Goal: Task Accomplishment & Management: Complete application form

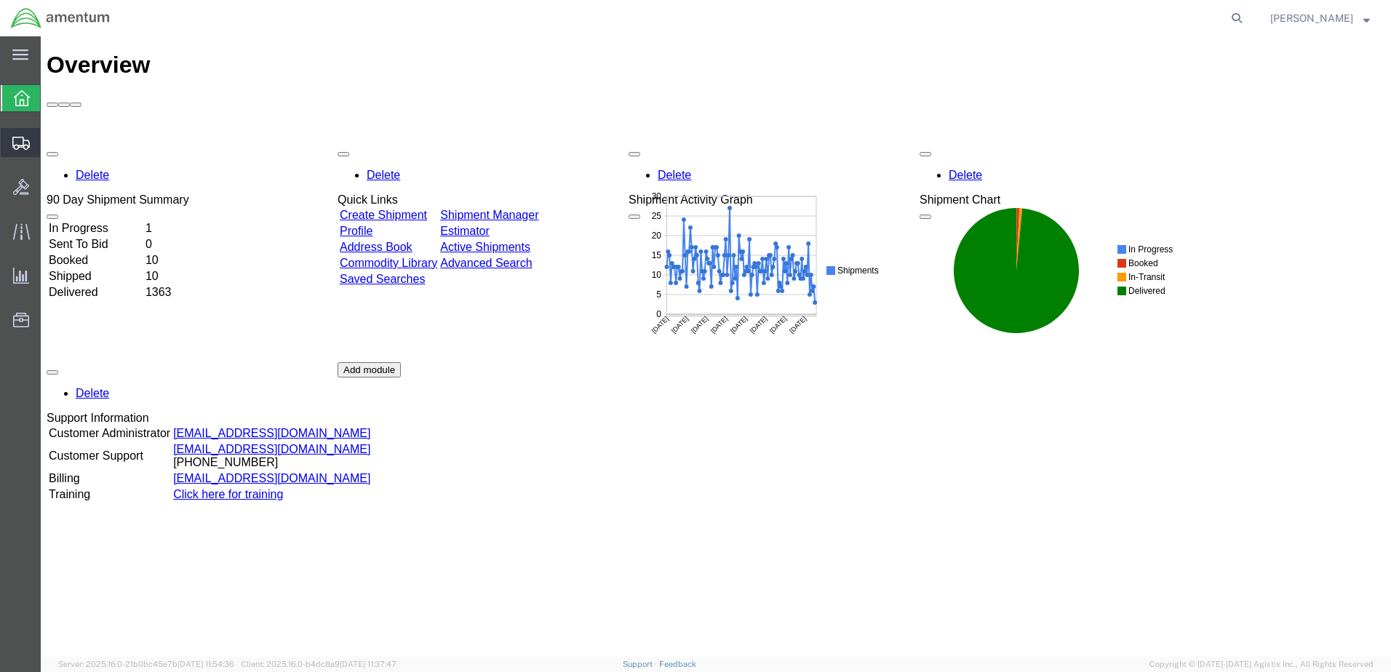
click at [0, 0] on span "Create from Template" at bounding box center [0, 0] width 0 height 0
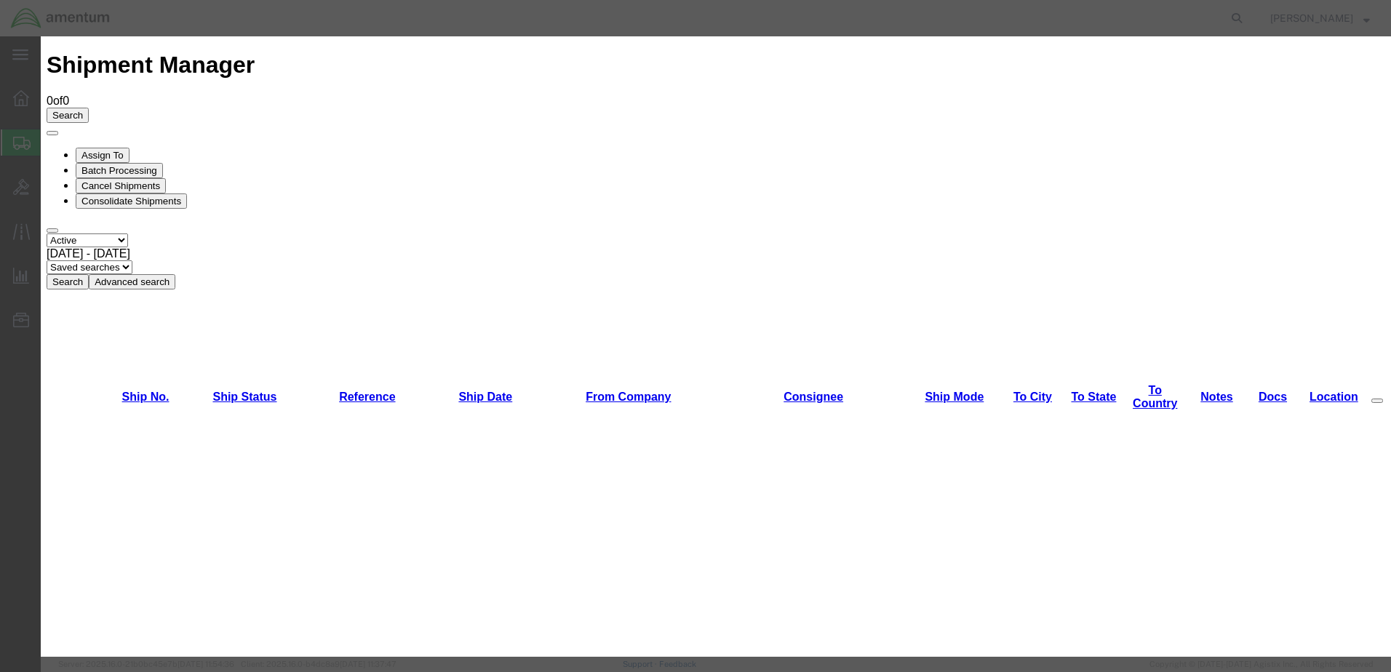
scroll to position [1637, 0]
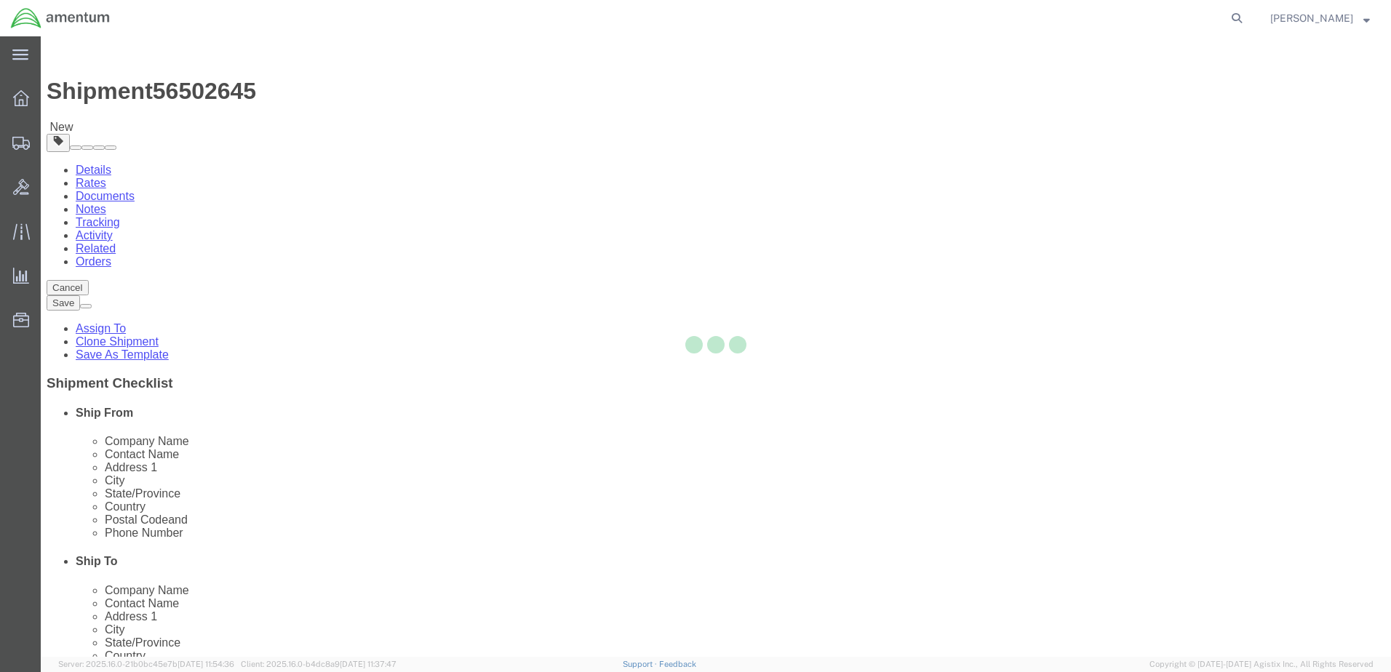
select select "49949"
select select
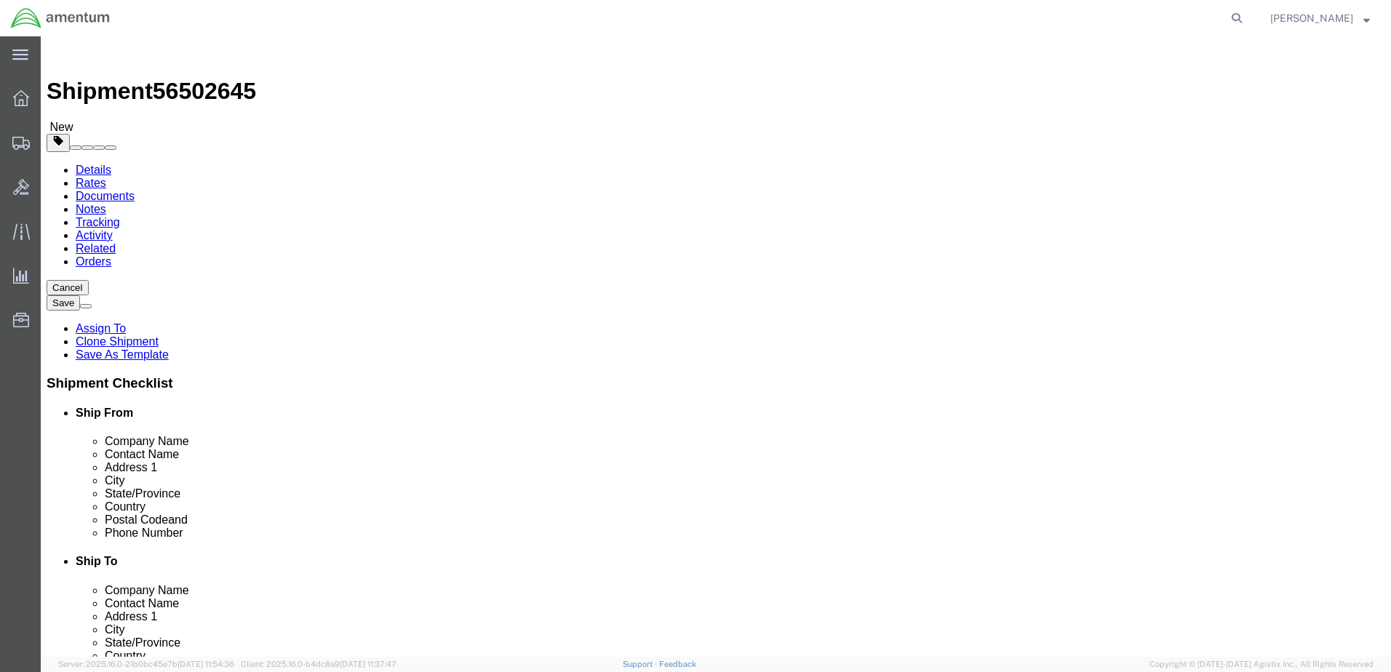
type input "mca"
select select "49941"
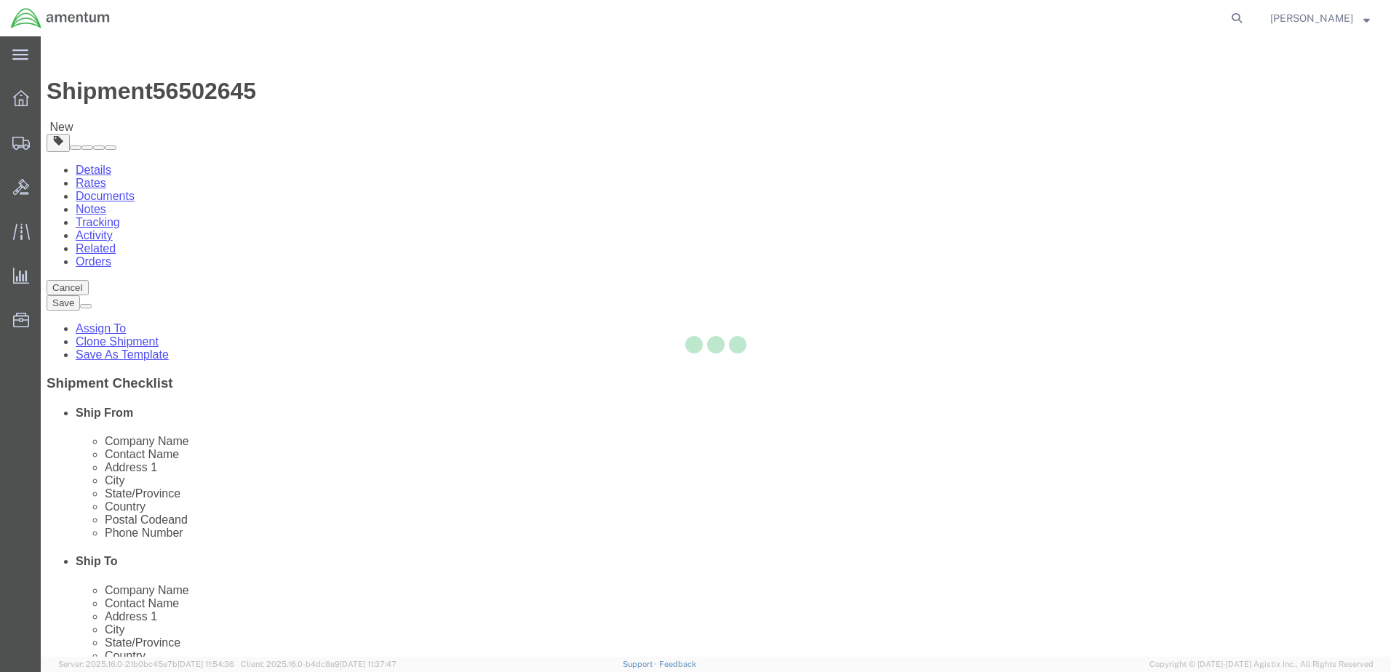
type input "Amentum Services, Inc"
type input "[PERSON_NAME]"
type input "[STREET_ADDRESS]"
type input "32C"
type input "McAllen"
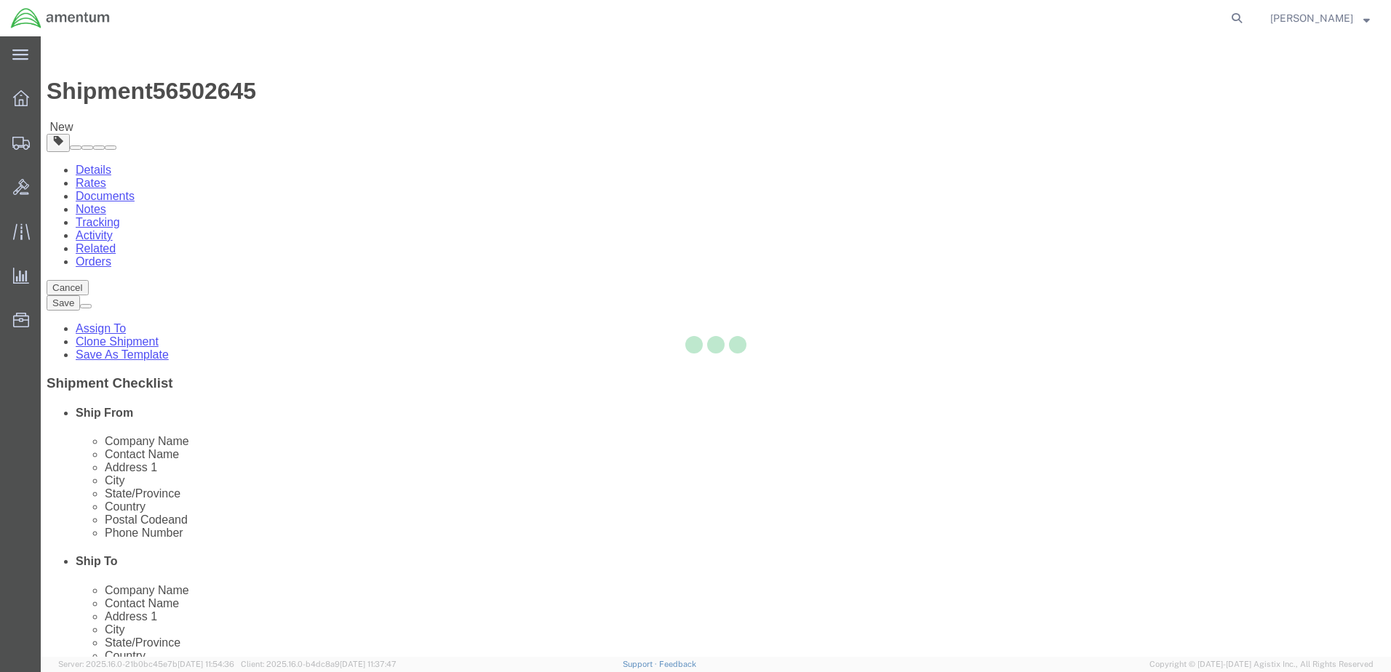
type input "78503"
type input "[PHONE_NUMBER]"
type input "[PERSON_NAME][EMAIL_ADDRESS][PERSON_NAME][DOMAIN_NAME]"
checkbox input "true"
select select "[GEOGRAPHIC_DATA]"
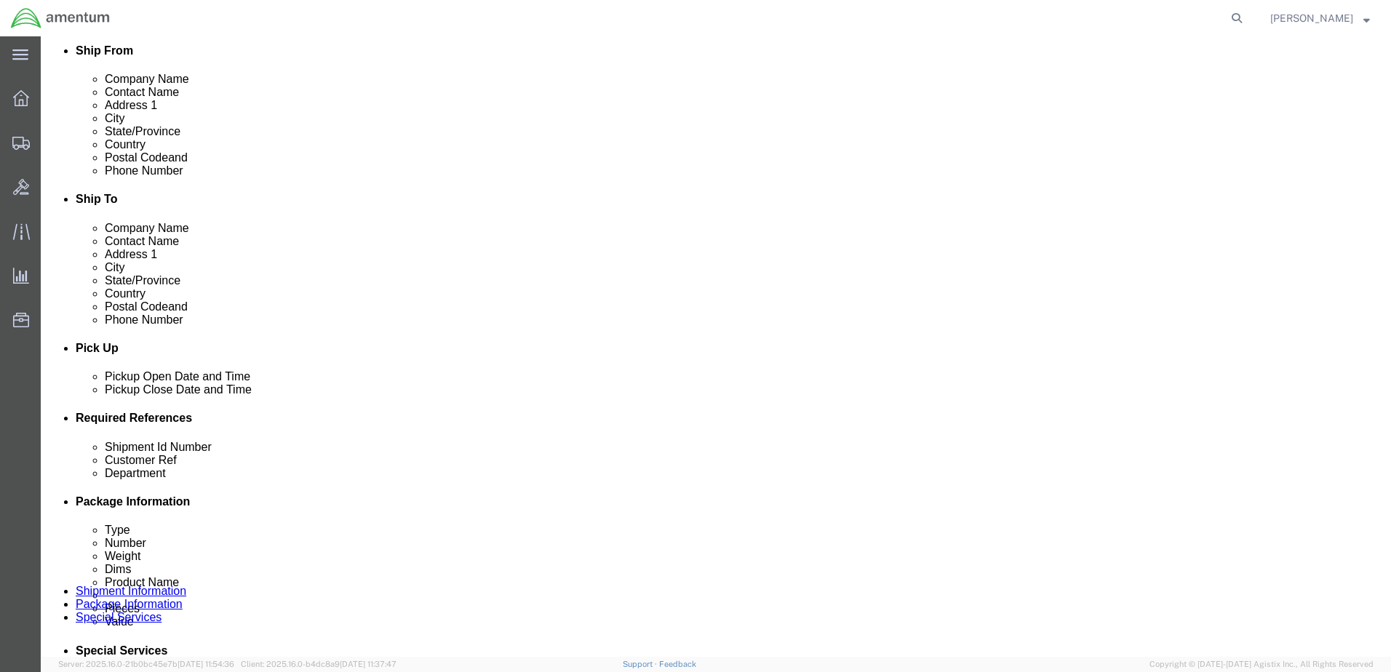
scroll to position [364, 0]
click div "[DATE] 2:49 PM"
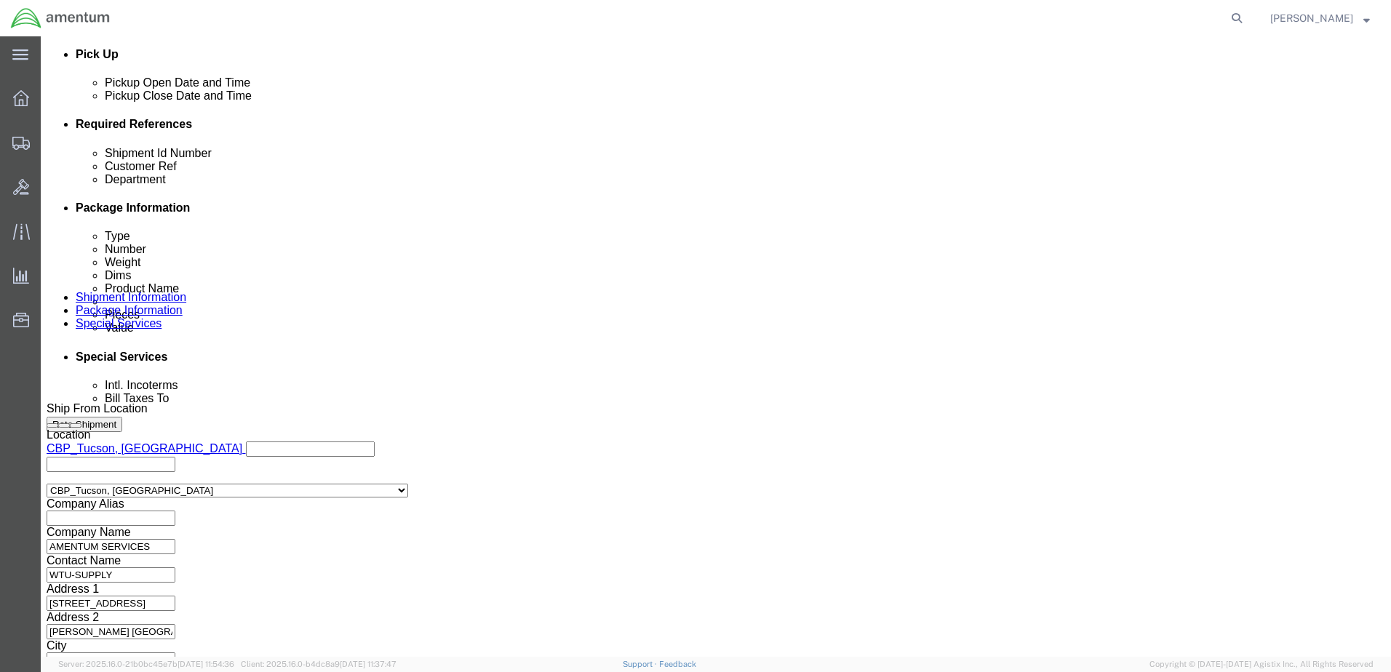
type input "3:49 PM"
click button "Apply"
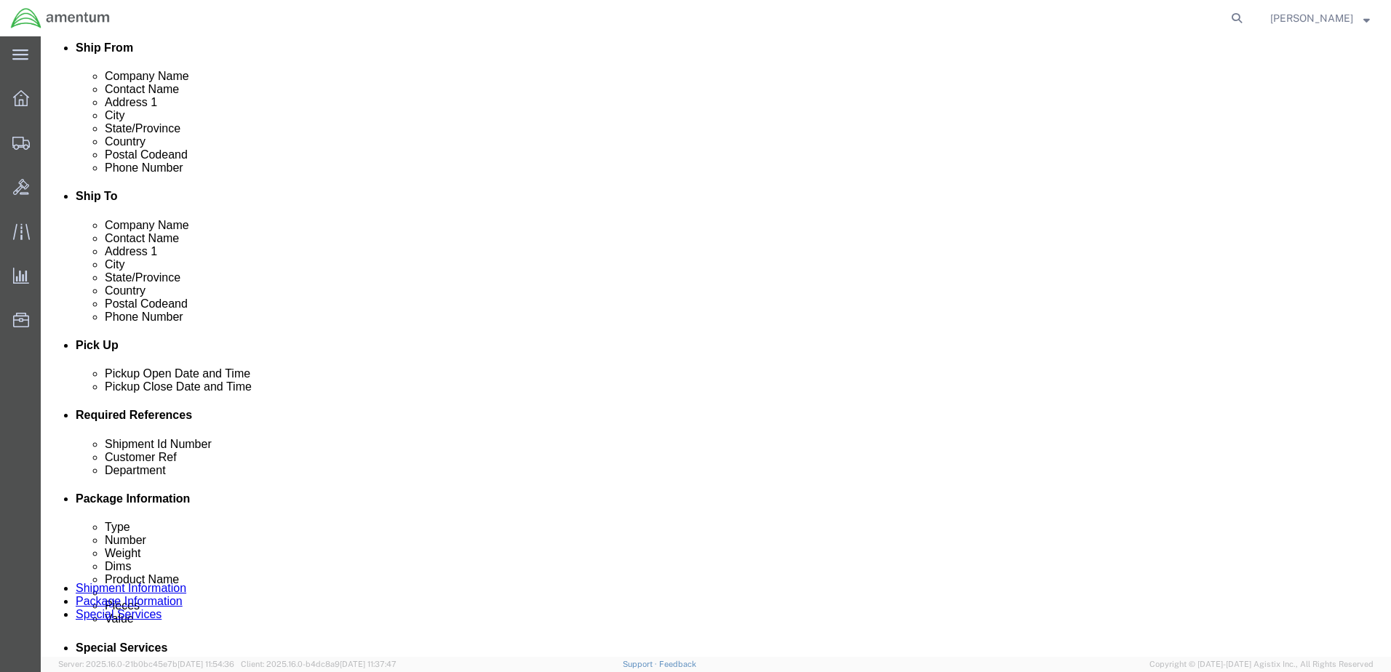
click div
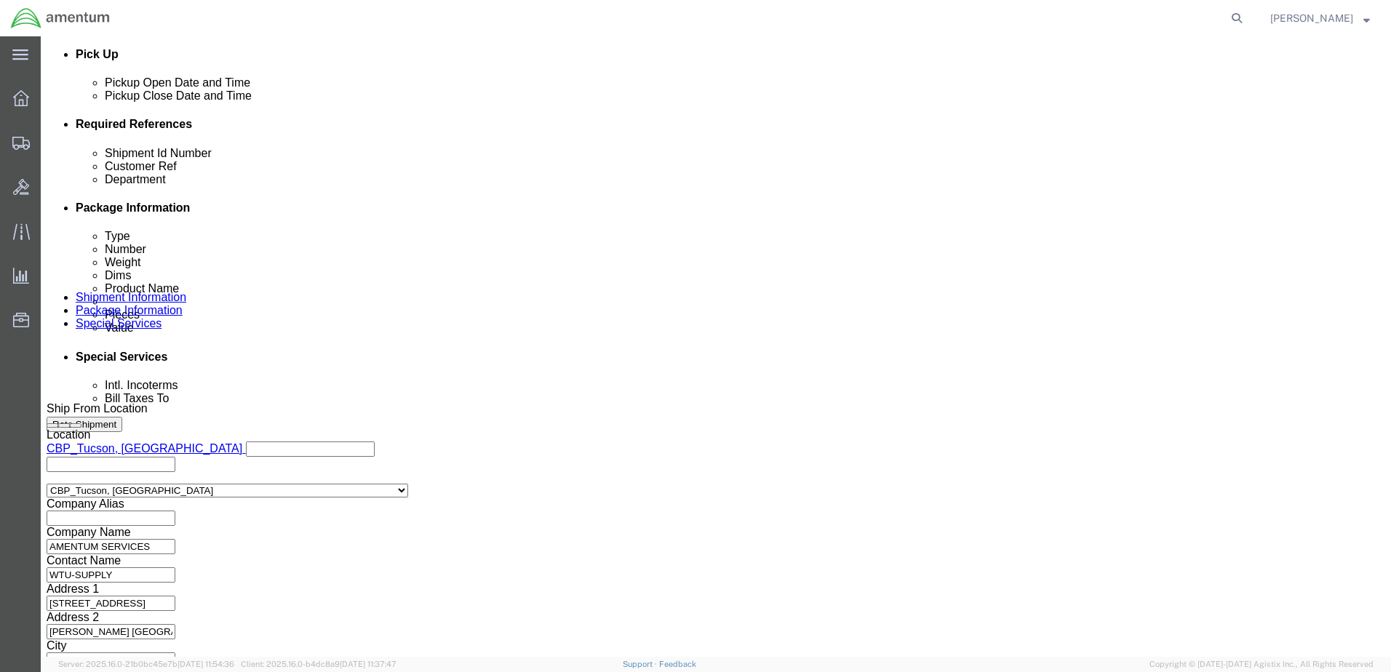
click button "Apply"
drag, startPoint x: 305, startPoint y: 245, endPoint x: -8, endPoint y: 237, distance: 312.8
click html "Shipment 56502645 New Details Rates Documents Notes Tracking Activity Related O…"
type input "r"
click input "RUBBER"
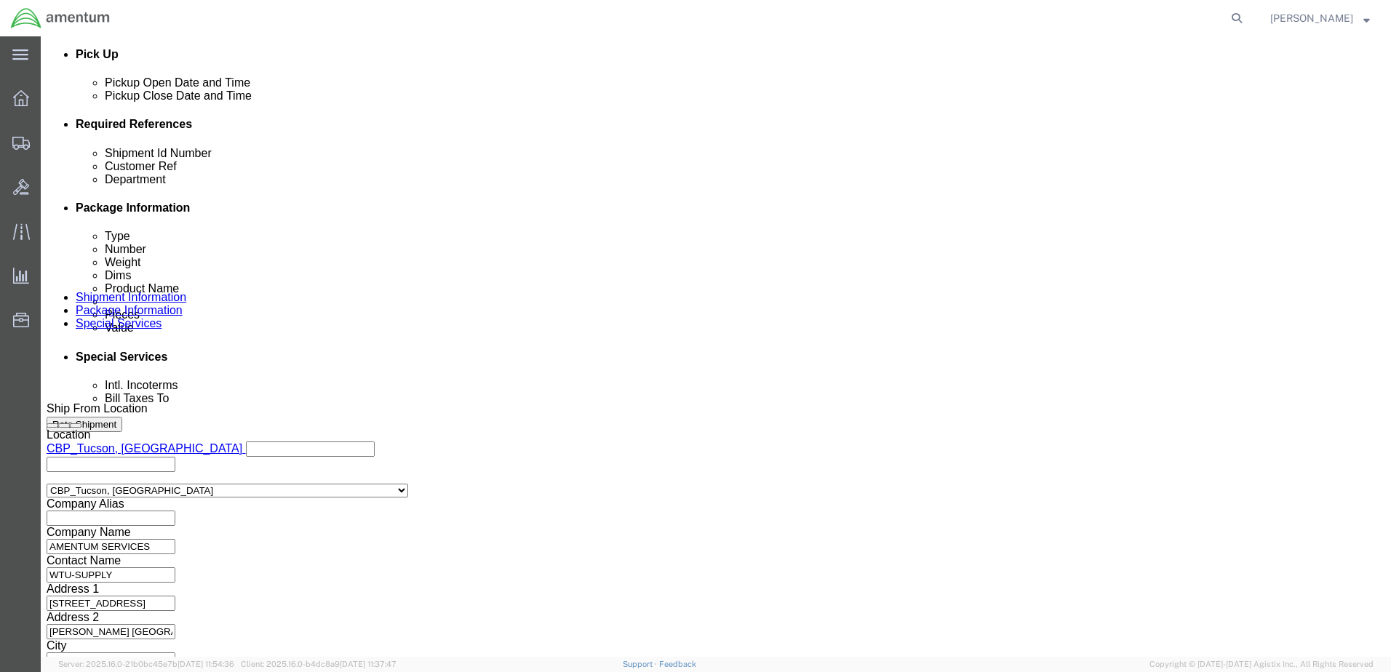
scroll to position [0, 2]
click input "RUBBER GROMMET/ 4 EA"
type input "RUBBER GROMMET/ 4 EA"
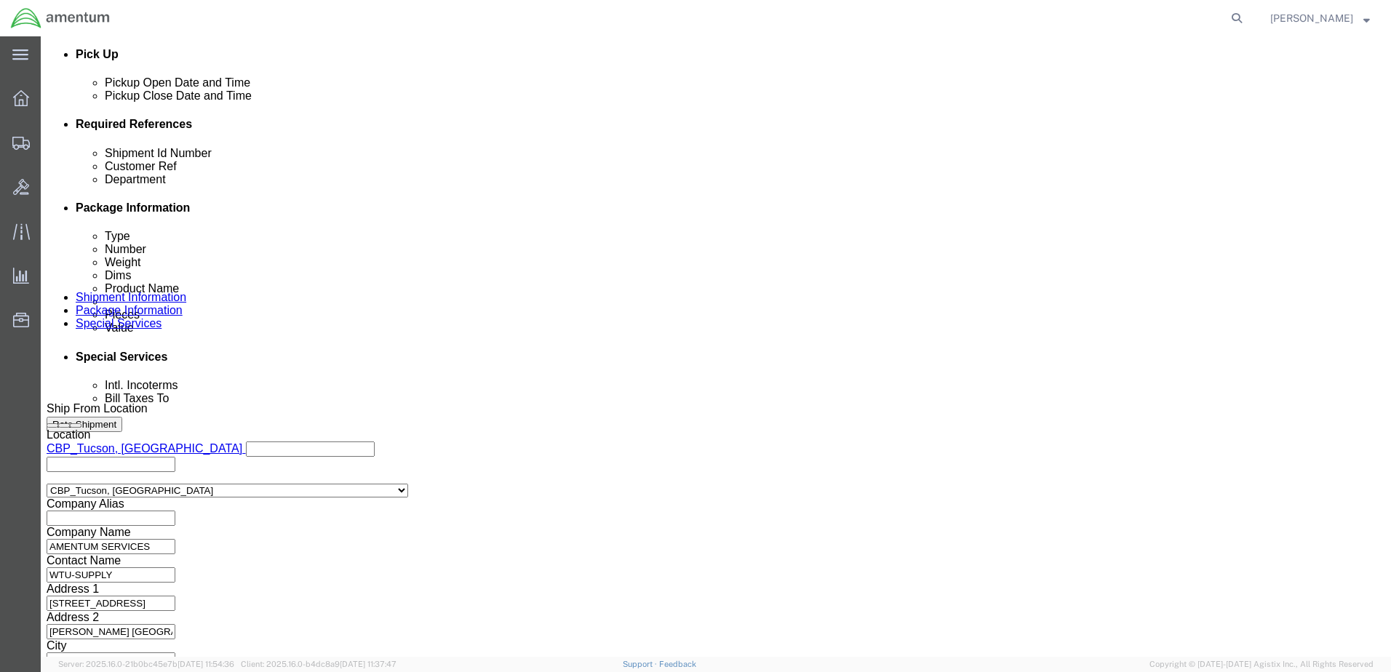
click input "text"
paste input "RUBBER GROMMET/ 4 EA"
type input "RUBBER GROMMET/ 4 EA"
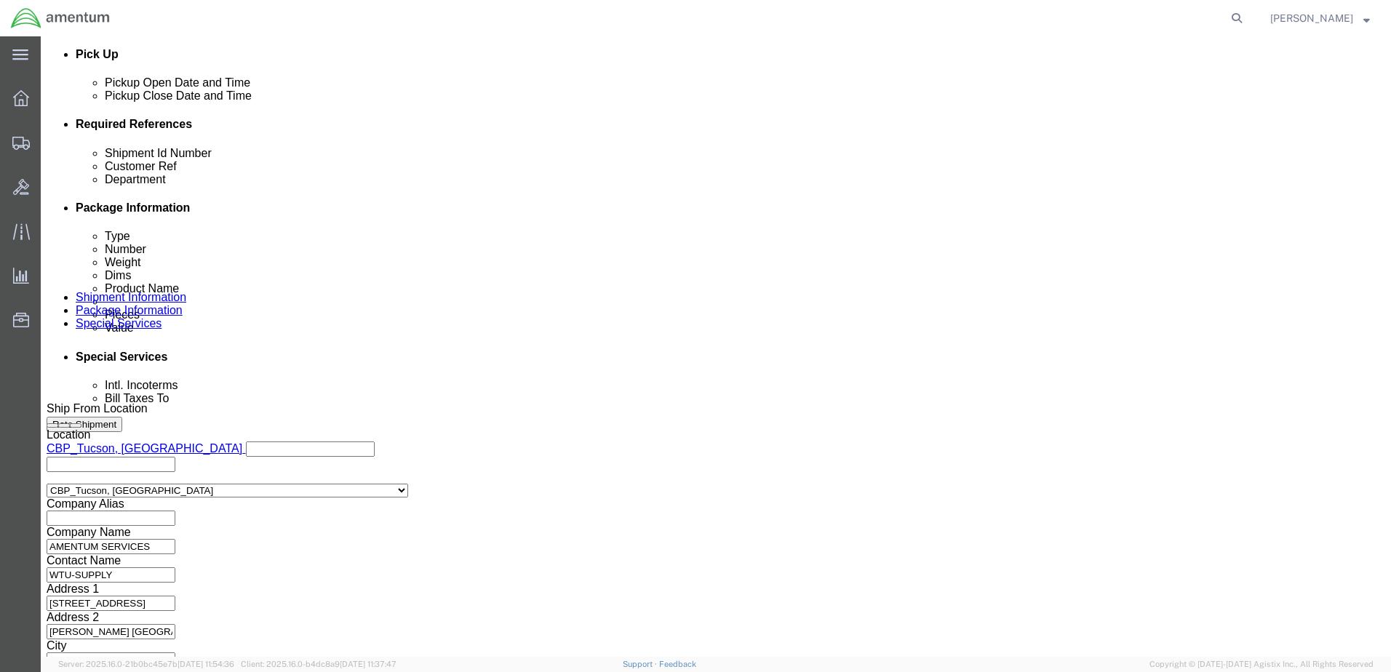
scroll to position [0, 0]
click input "6118.03.03.2219.xxx.xxxx"
type input "6118.03.03.2219.MCA.0000"
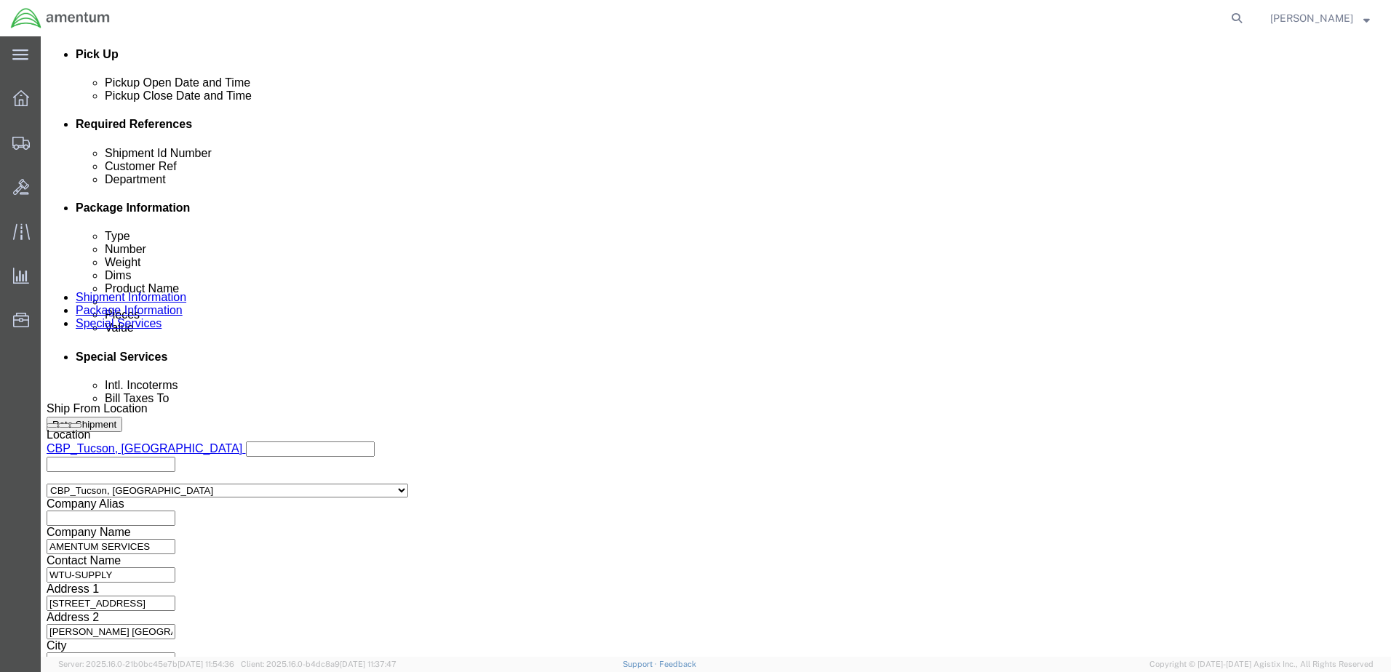
click button "Continue"
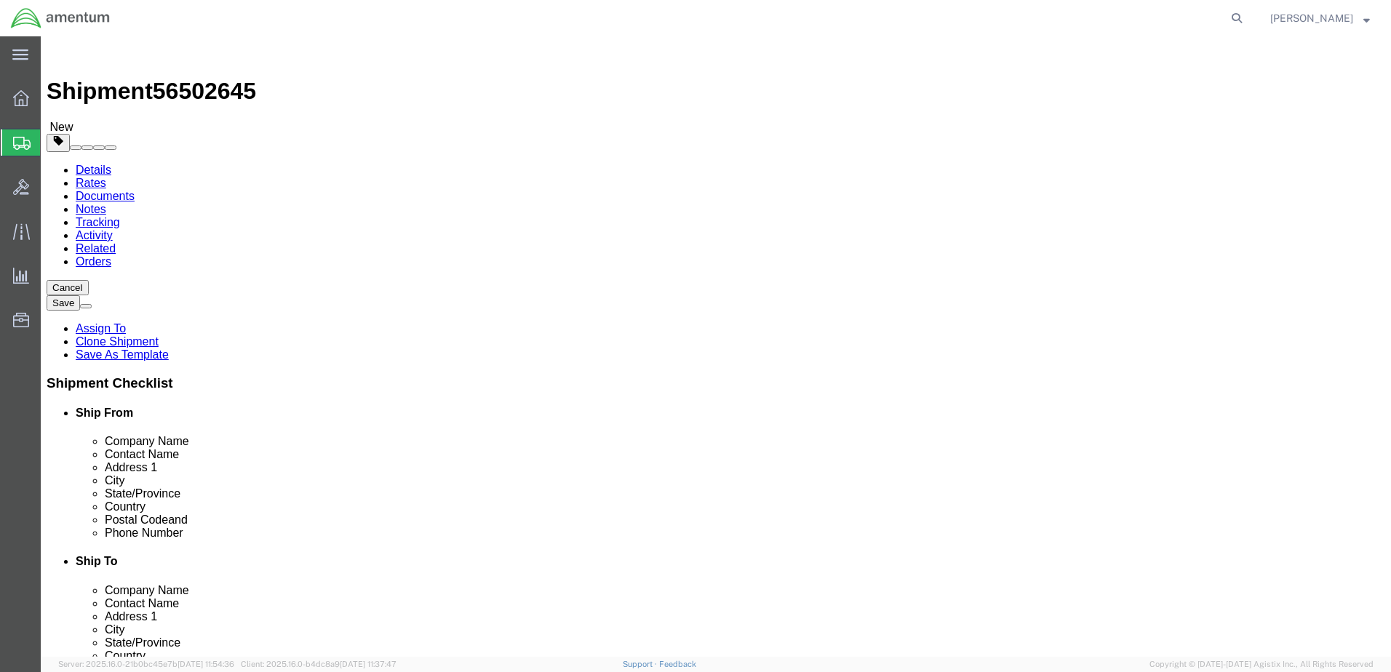
drag, startPoint x: 120, startPoint y: 304, endPoint x: 79, endPoint y: 304, distance: 41.5
click div "Dimensions Length 12.00 x Width 12.00 x Height 12.00 Select cm ft in"
click input "12.00"
drag, startPoint x: 316, startPoint y: 306, endPoint x: 169, endPoint y: 309, distance: 146.2
click div "Dimensions Length 12.00 x Width 12.00 x Height 12.00 Select cm ft in"
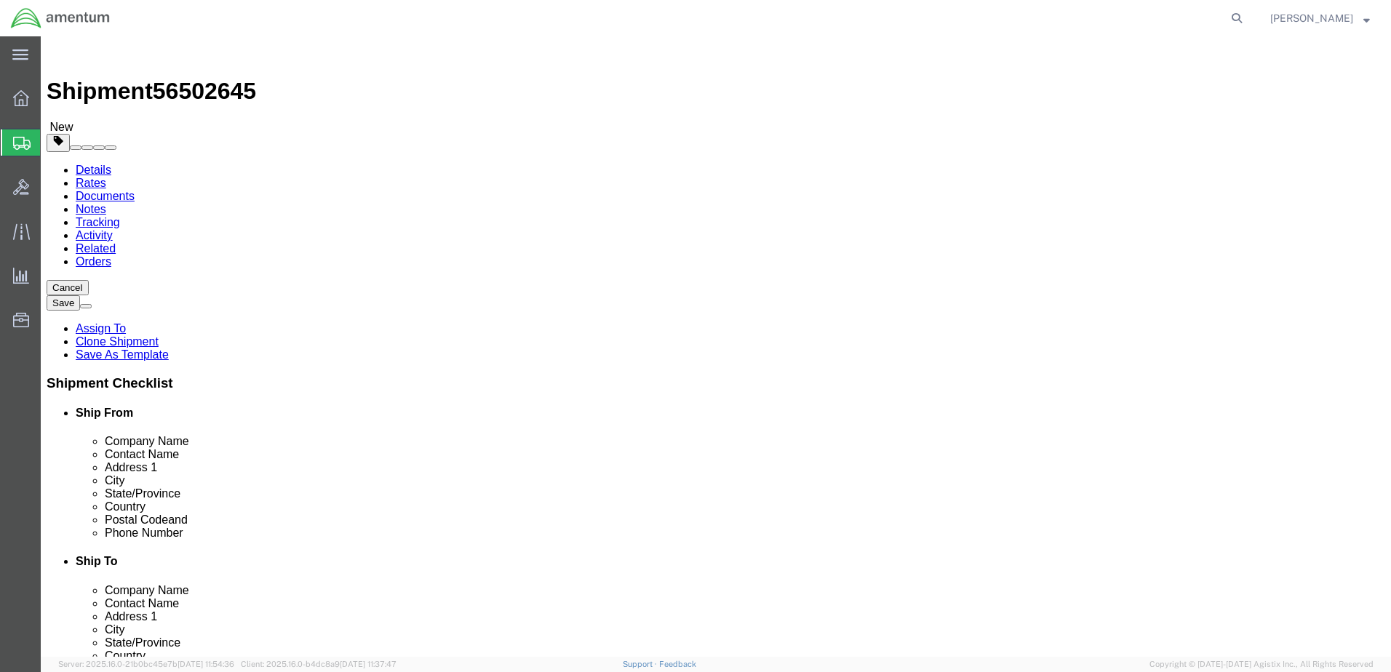
type input "10"
type input "2.0"
type input "1.00"
click dd "1.00 Each"
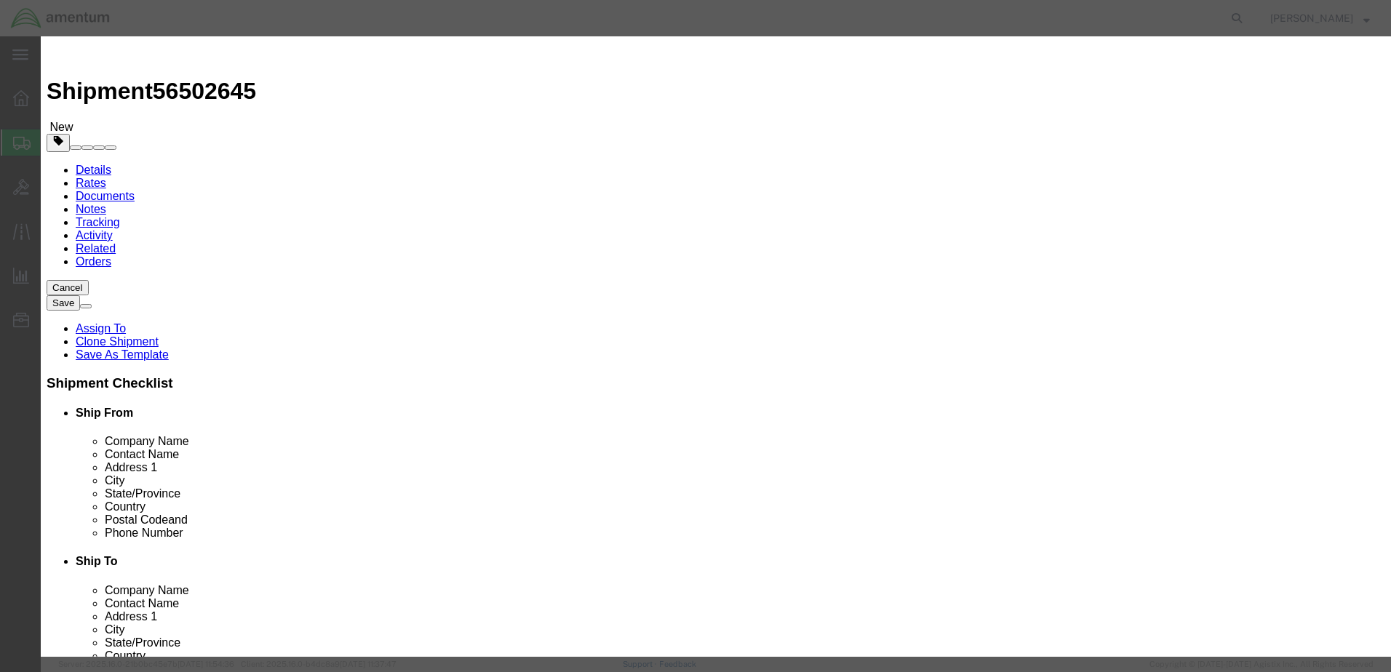
click select "Select 50 55 60 65 70 85 92.5 100 125 175 250 300 400"
select select "125"
click select "Select 50 55 60 65 70 85 92.5 100 125 175 250 300 400"
click button "Save & Close"
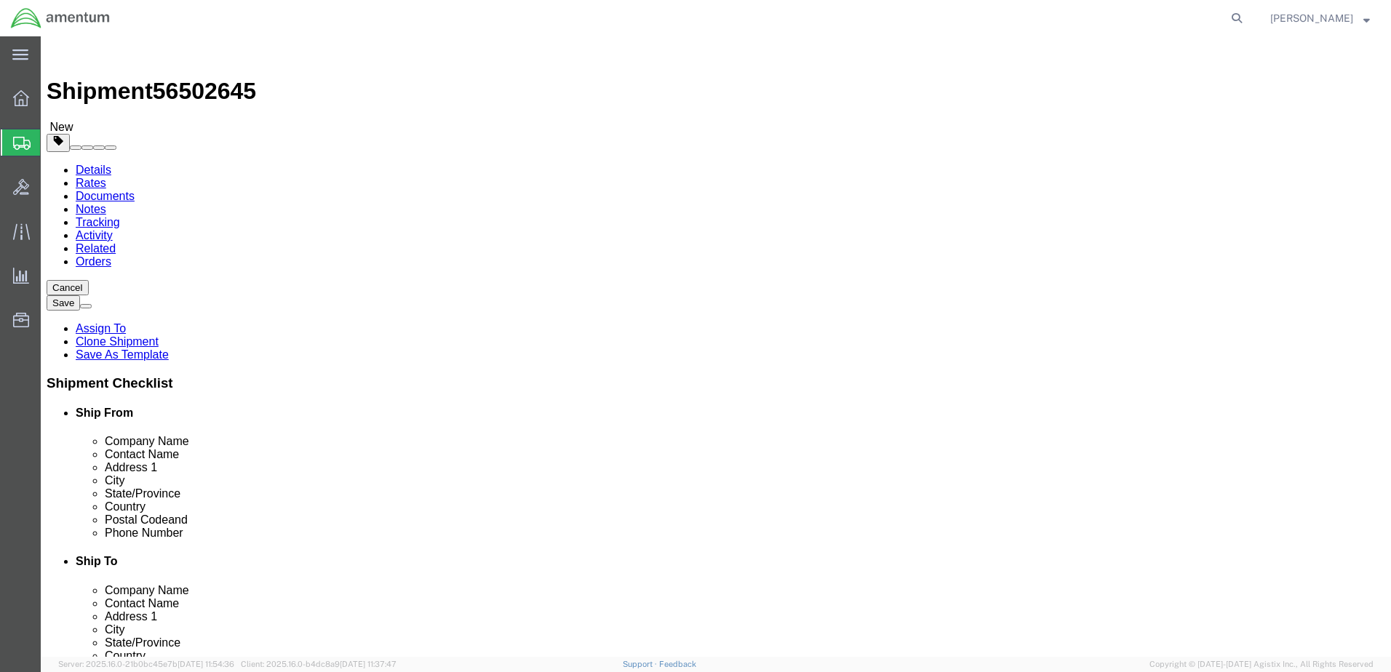
drag, startPoint x: 1006, startPoint y: 559, endPoint x: 1002, endPoint y: 551, distance: 9.1
click button "Continue"
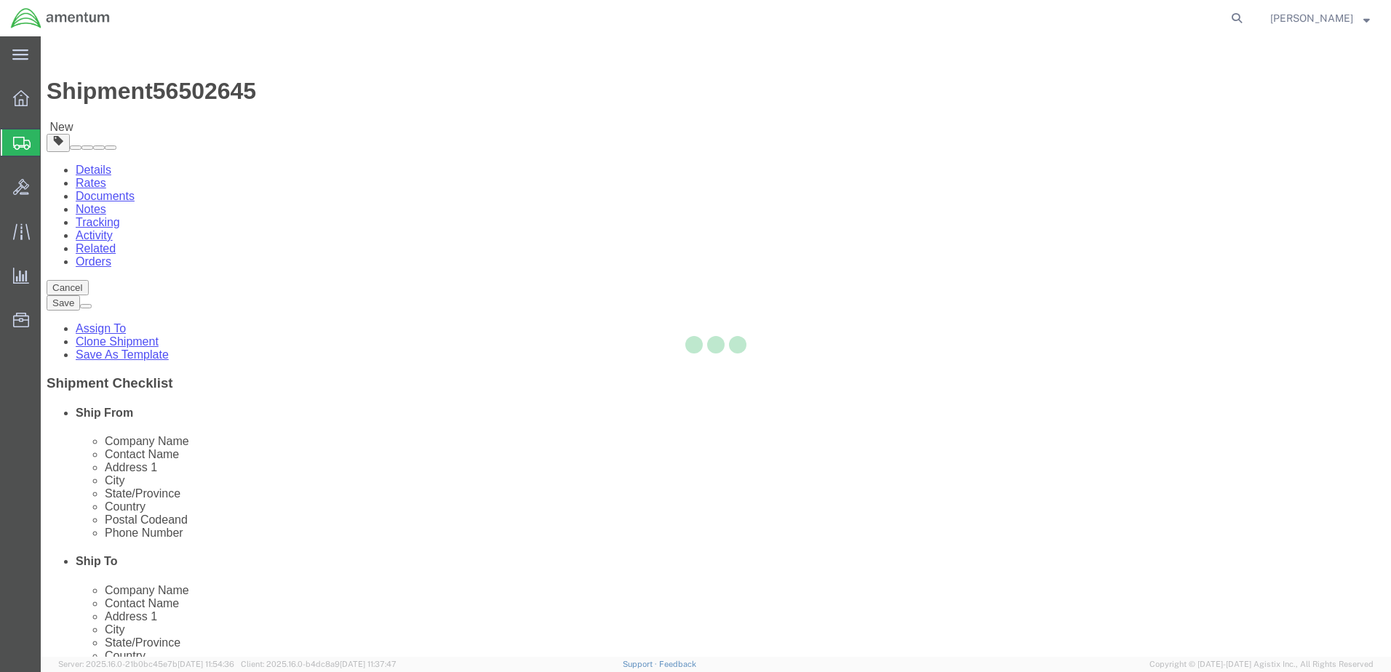
select select
select select "DEPARTMENT"
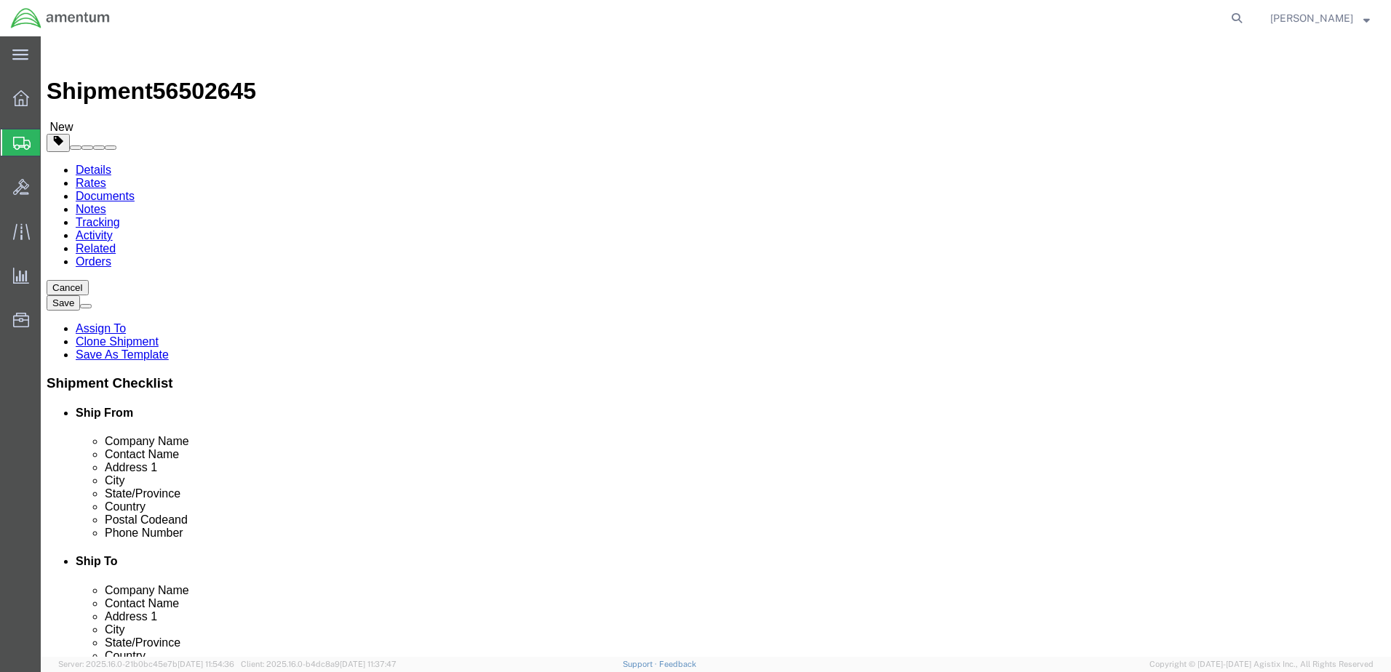
click button "Rate Shipment"
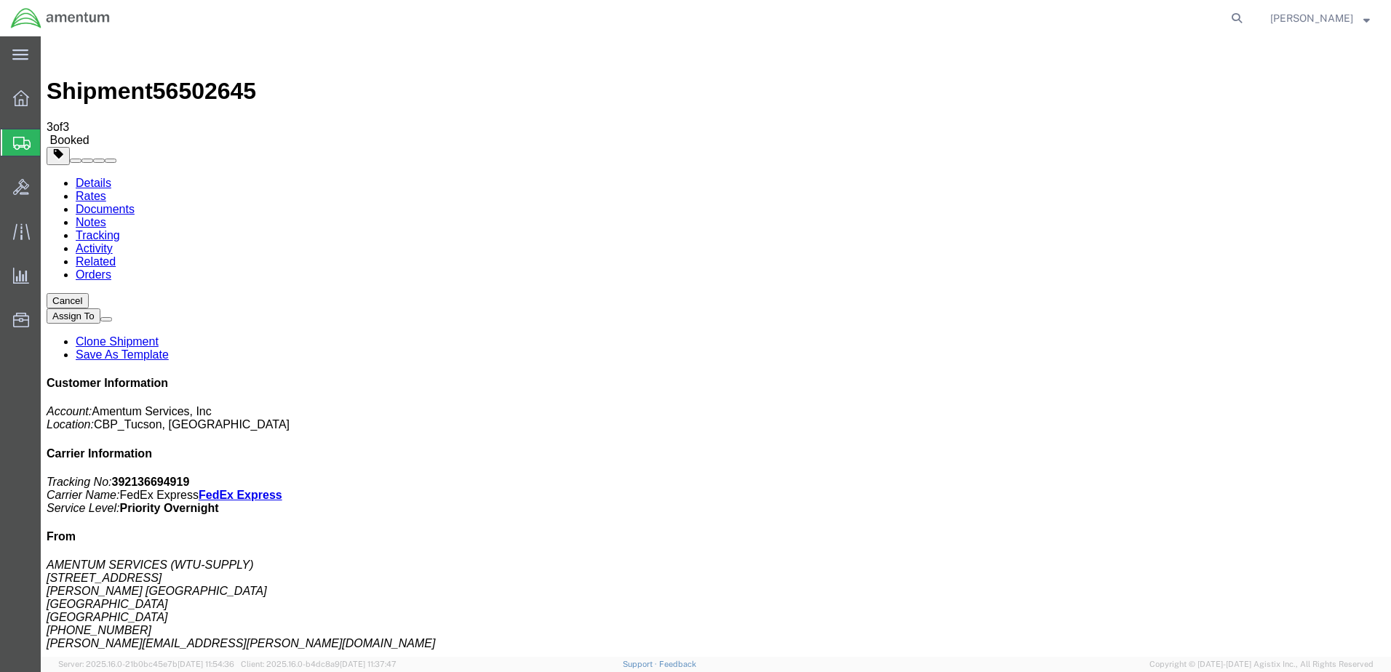
drag, startPoint x: 608, startPoint y: 262, endPoint x: 701, endPoint y: 267, distance: 93.2
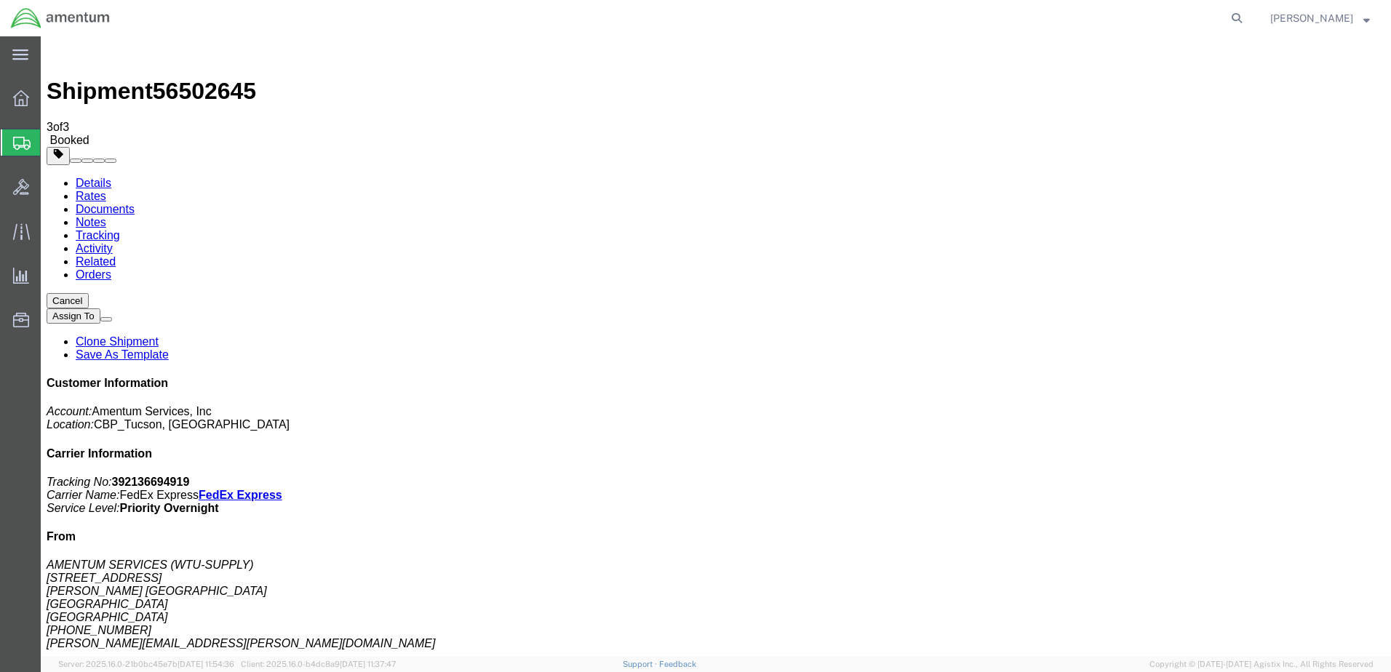
copy td "Tracking No.: 392136694919"
click at [0, 0] on span "Create from Template" at bounding box center [0, 0] width 0 height 0
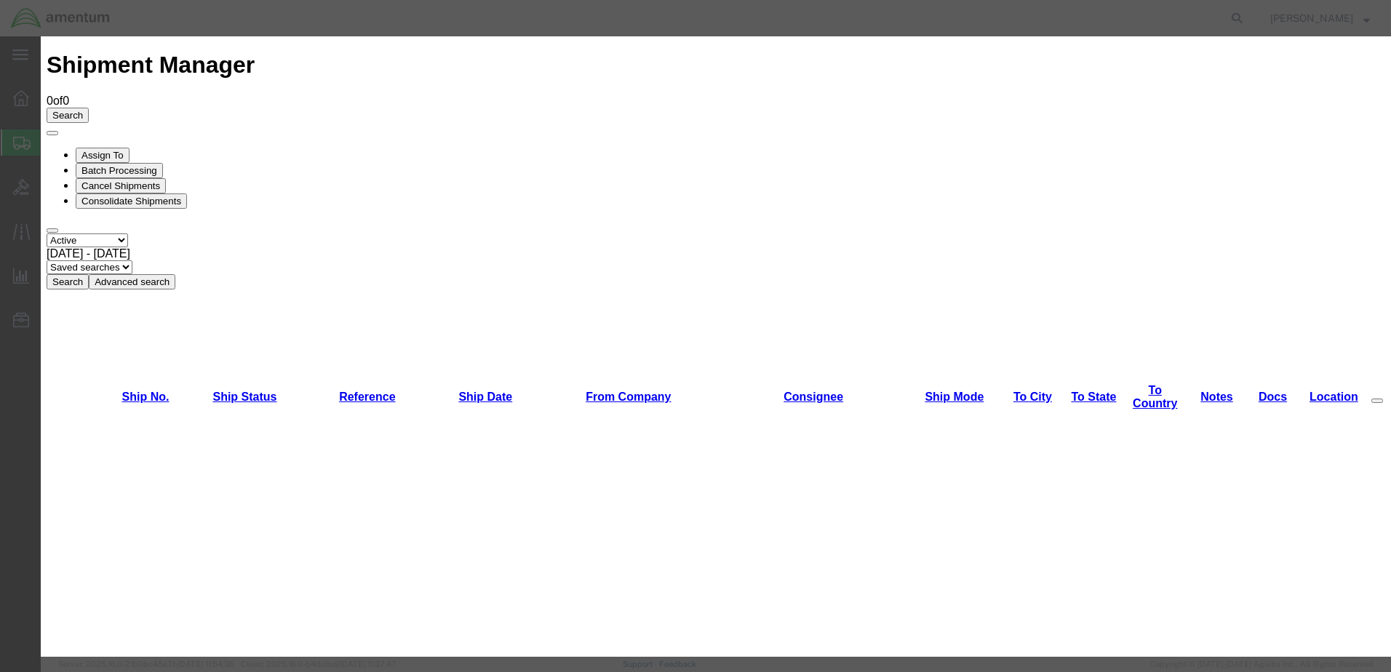
scroll to position [1637, 0]
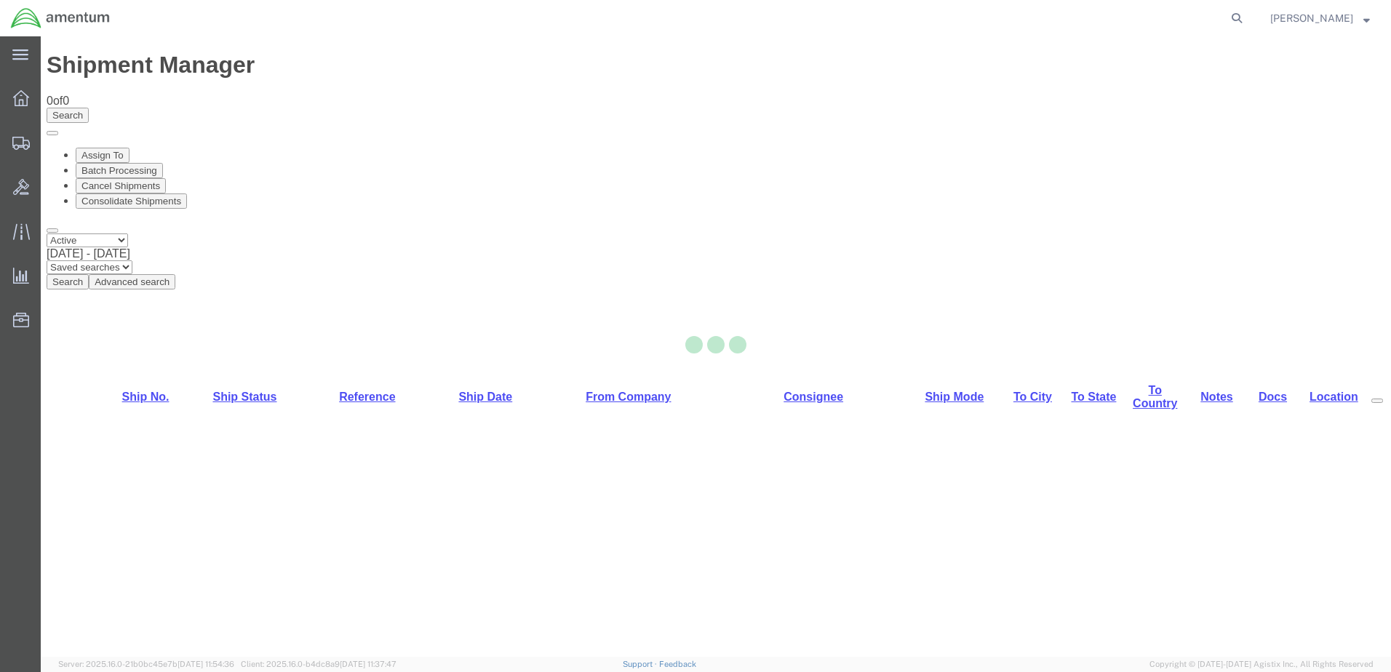
select select "49949"
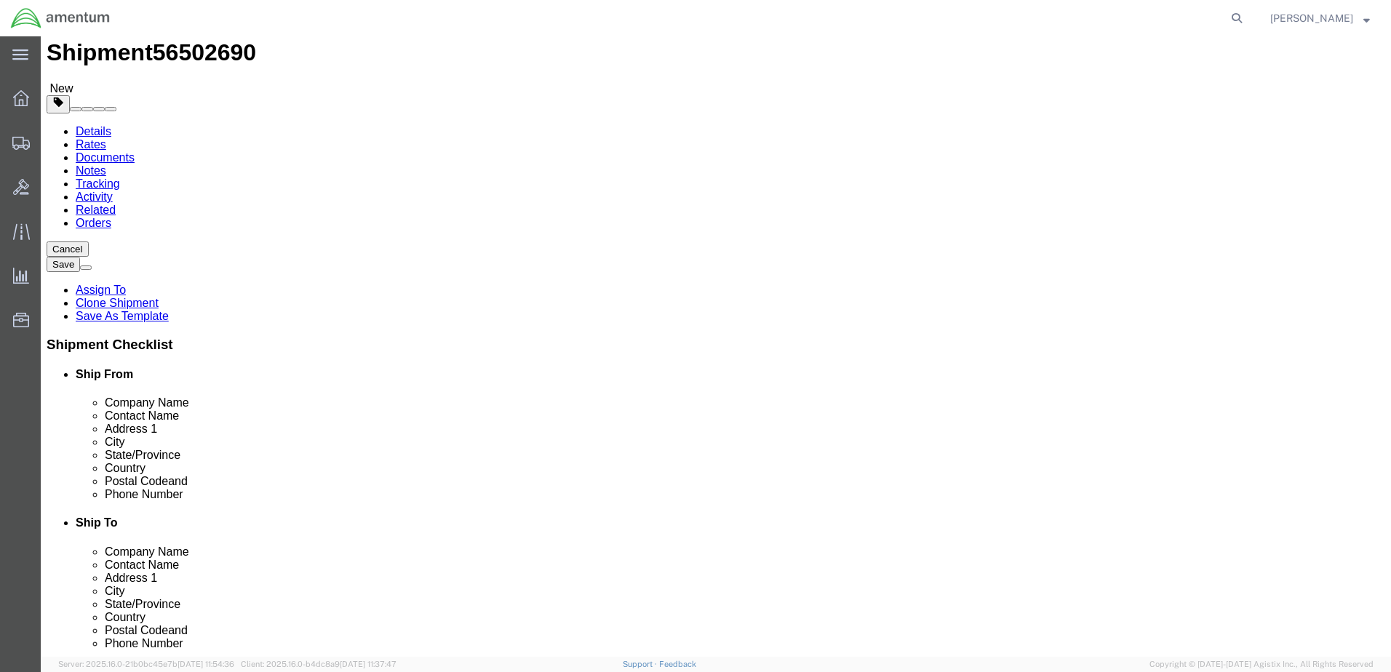
scroll to position [73, 0]
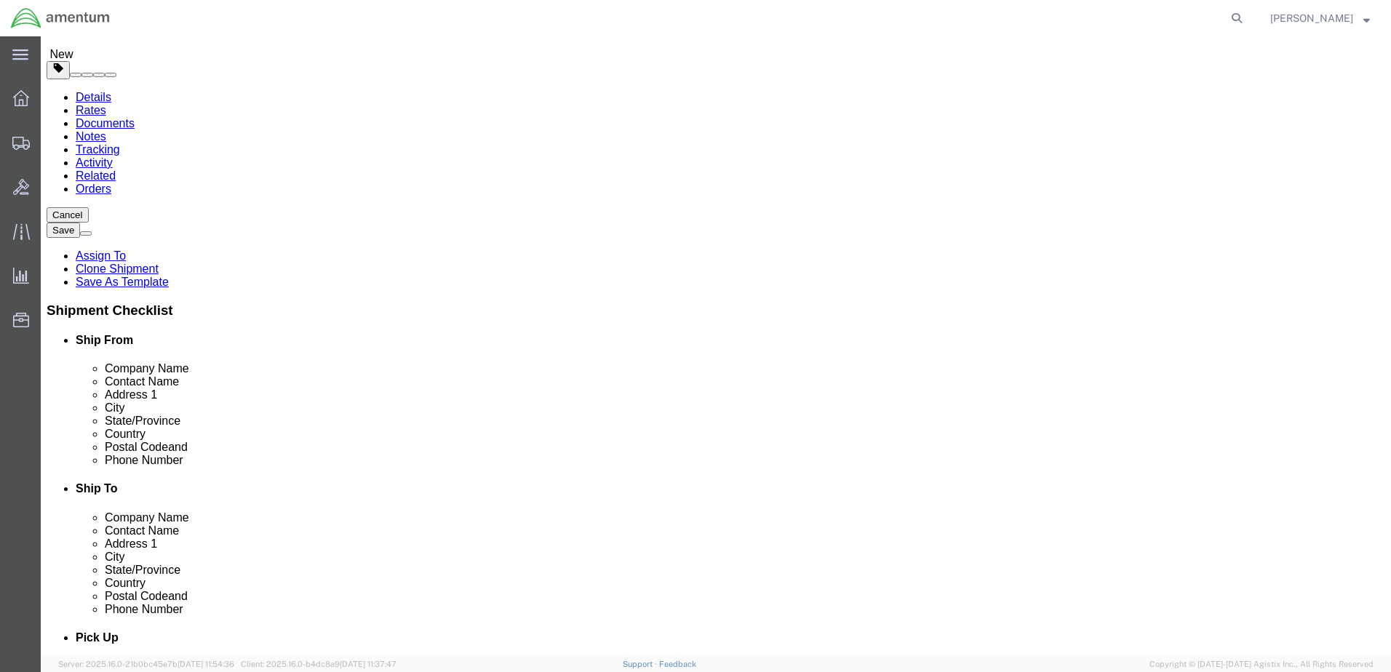
type input "emi"
select select "49931"
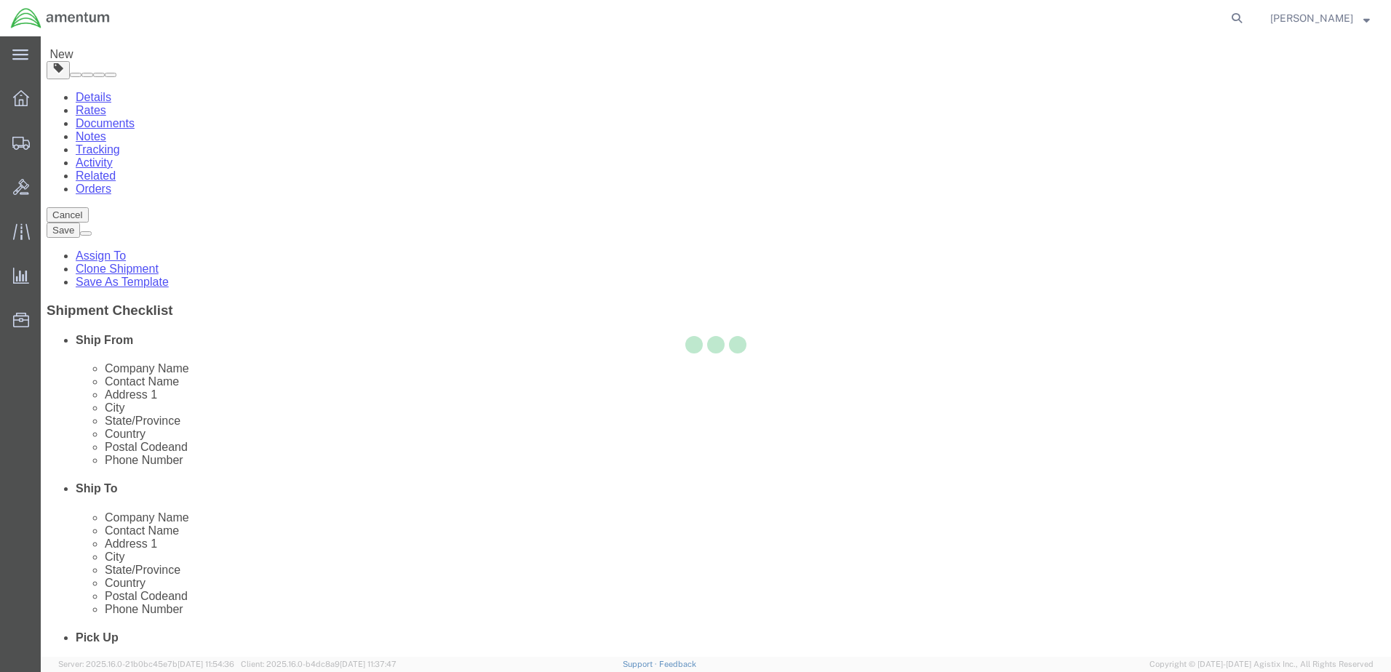
type input "Amentum Services, Inc"
type input "[PERSON_NAME]"
type input "29390 Customs Rd"
type input "Bldg 240, [GEOGRAPHIC_DATA]"
type input "HOMESTEAD"
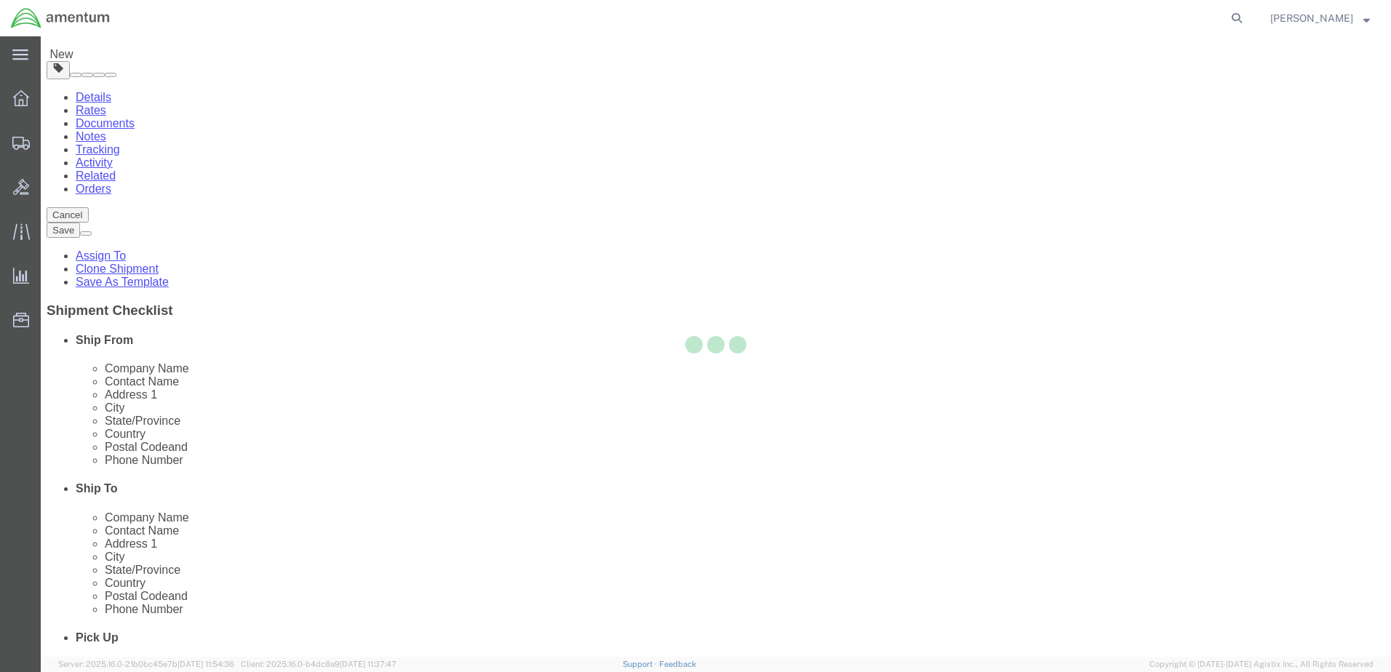
type input "33039"
type input "[PHONE_NUMBER]"
type input "324"
type input "[PERSON_NAME][EMAIL_ADDRESS][PERSON_NAME][DOMAIN_NAME]"
checkbox input "true"
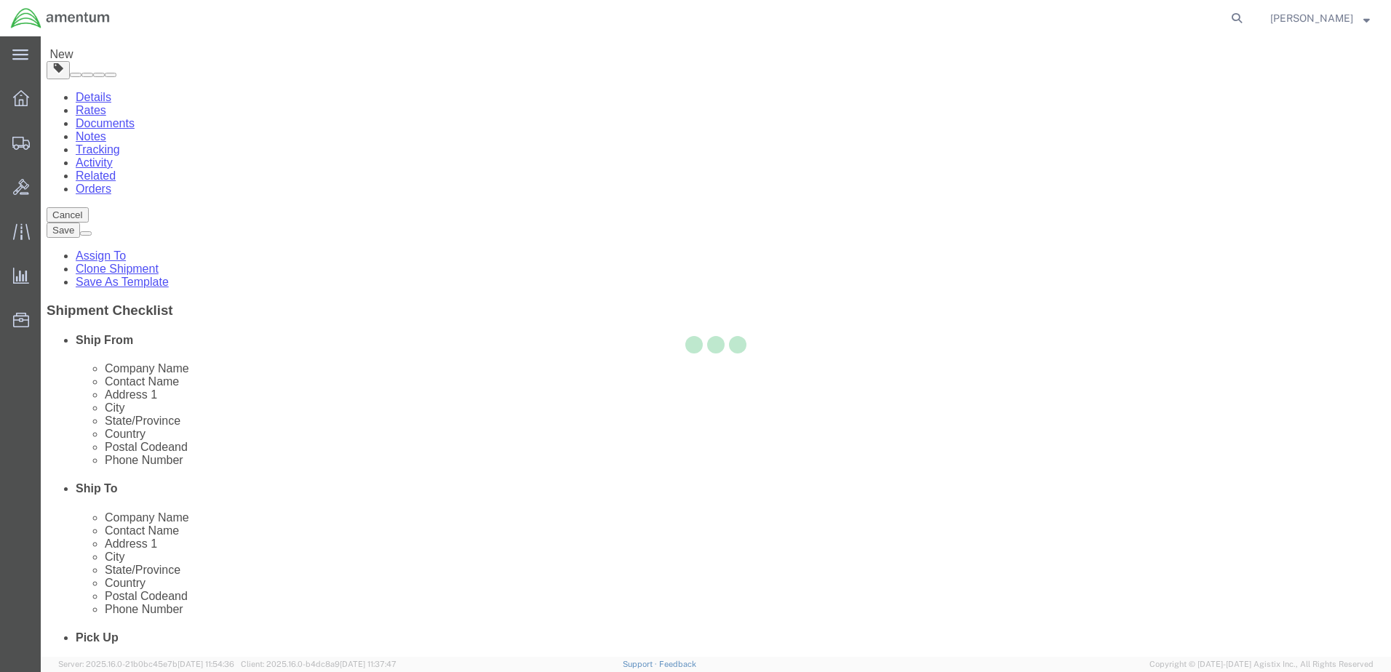
select select "FL"
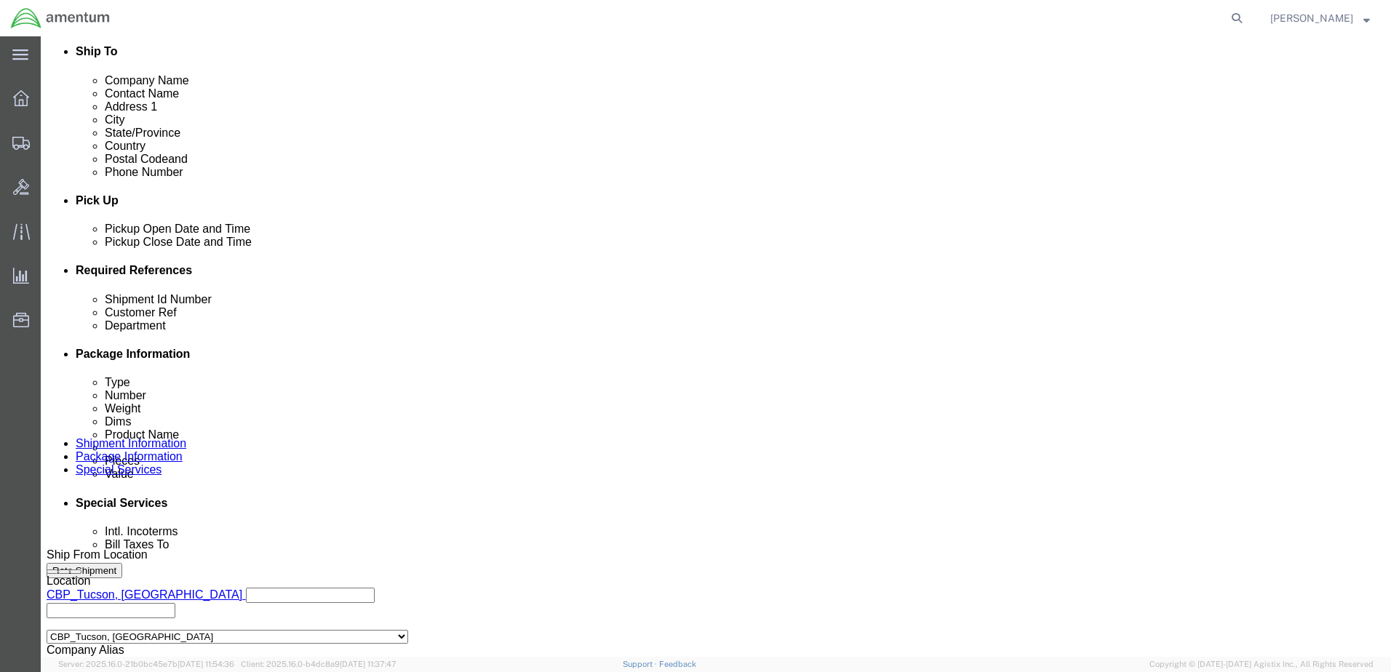
scroll to position [509, 0]
click div "[DATE] 2:53 PM"
type input "3:53 PM"
drag, startPoint x: 209, startPoint y: 512, endPoint x: 263, endPoint y: 471, distance: 67.4
click button "Apply"
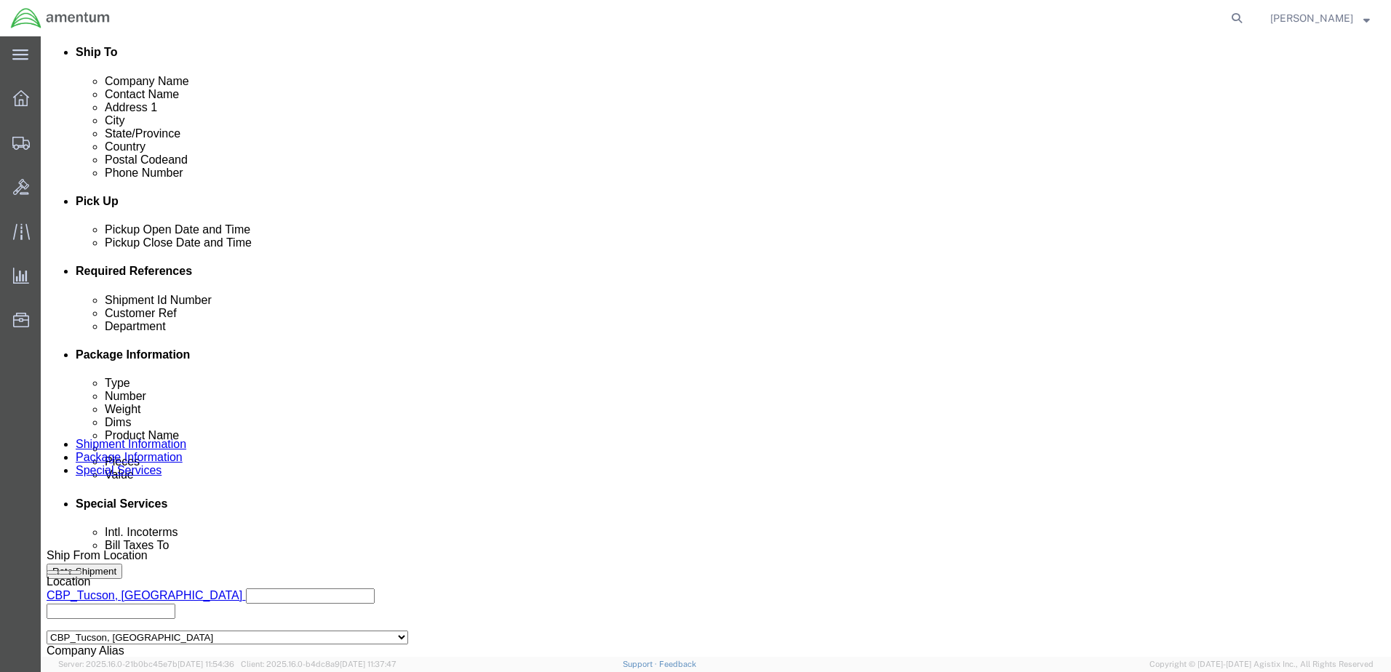
click div
drag, startPoint x: 725, startPoint y: 506, endPoint x: 453, endPoint y: 419, distance: 285.7
click button "Apply"
drag, startPoint x: 269, startPoint y: 388, endPoint x: 37, endPoint y: 379, distance: 232.2
click div "Shipment Id Number you decide"
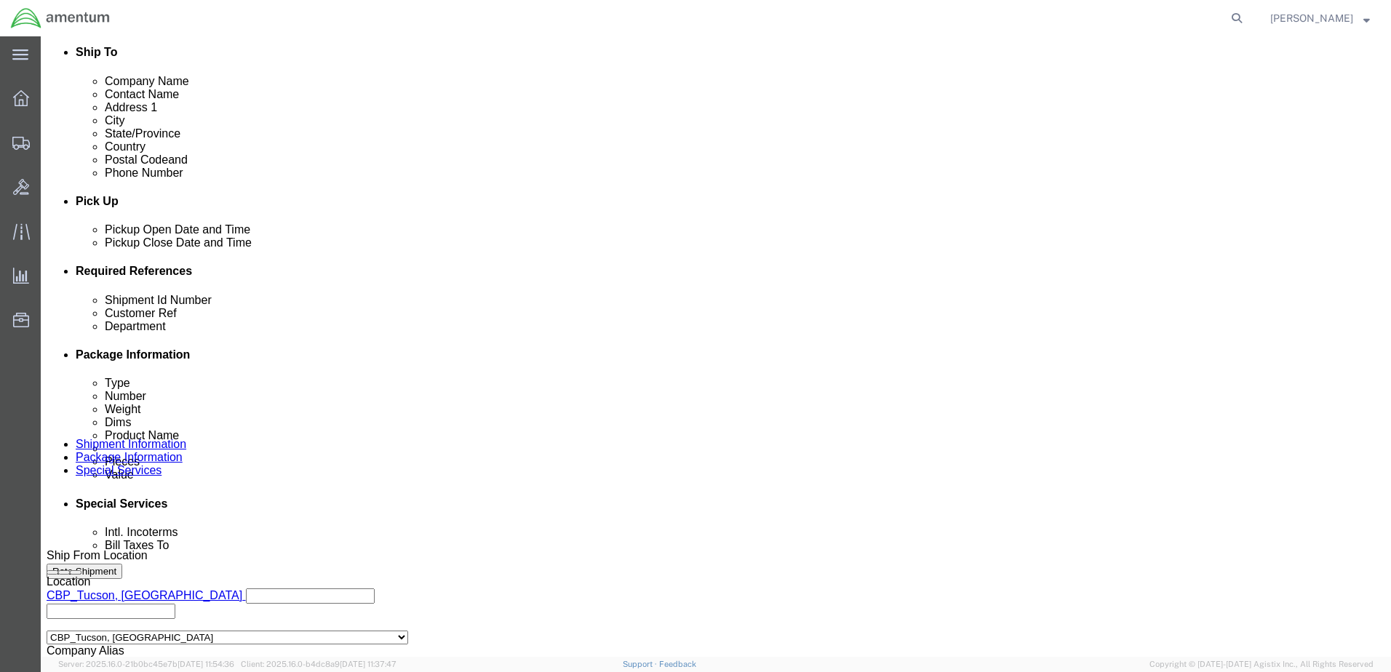
scroll to position [0, 1]
click input "HOSE #3/ FR [PERSON_NAME]"
type input "HOSE #3/ FR [PERSON_NAME]"
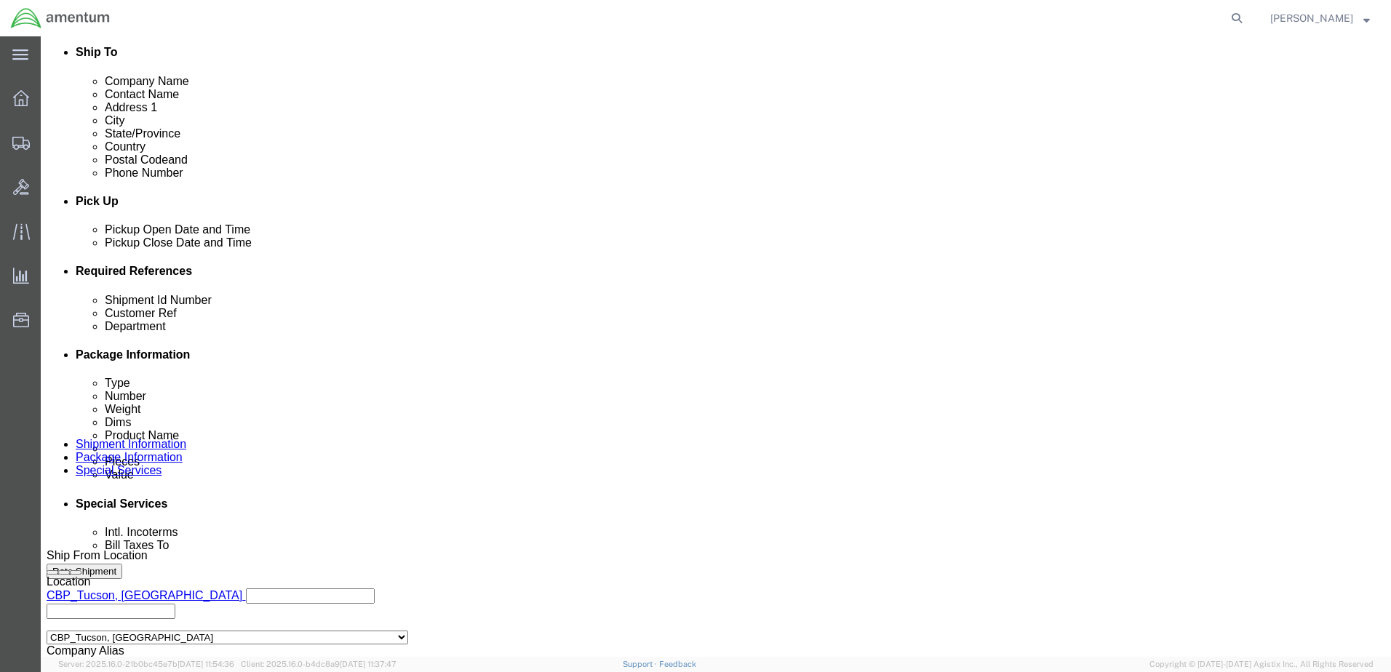
scroll to position [0, 0]
paste input "HOSE #3/ FR [PERSON_NAME]"
type input "HOSE #3/ FR [PERSON_NAME]"
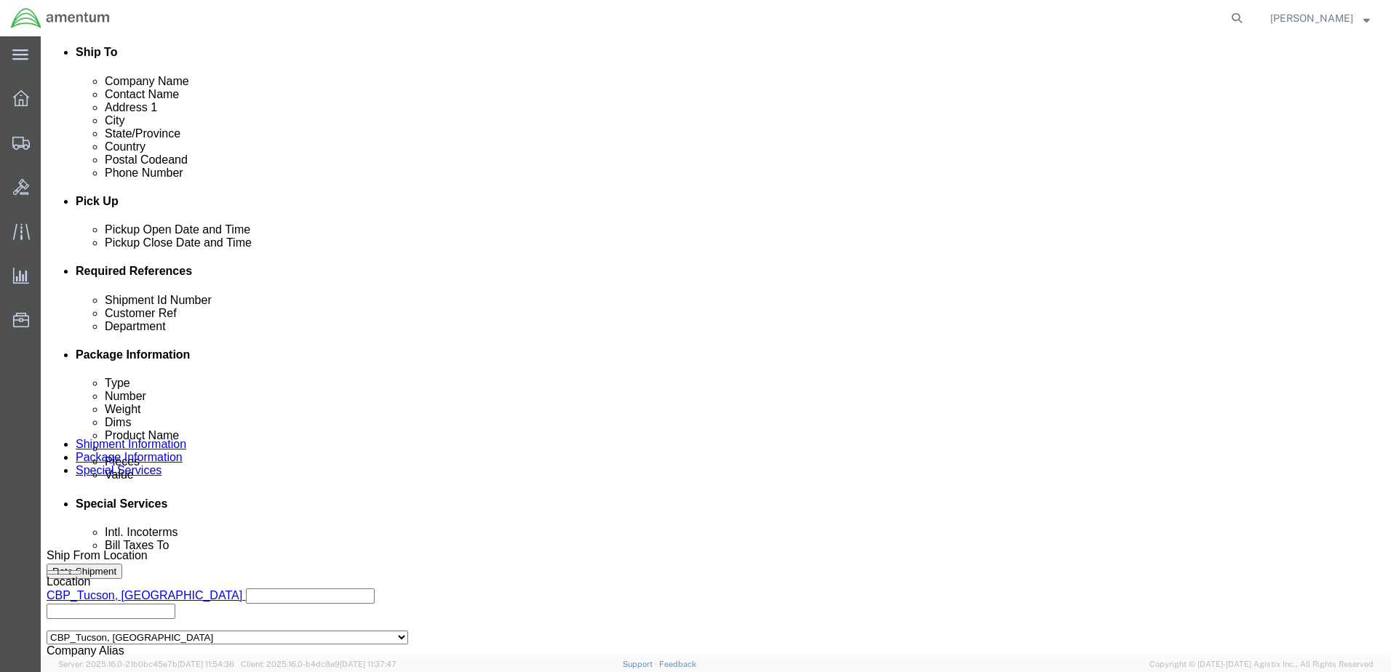
click input "6118.03.03.2219.xxx.xxxx"
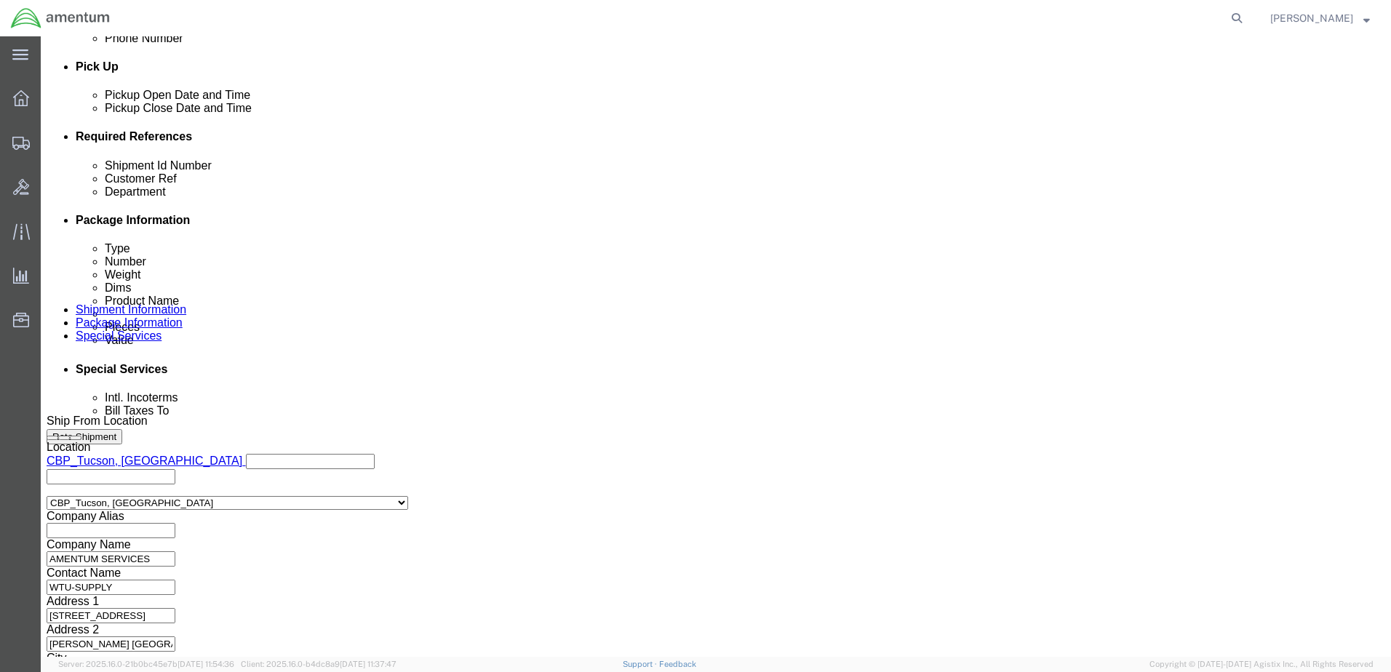
scroll to position [656, 0]
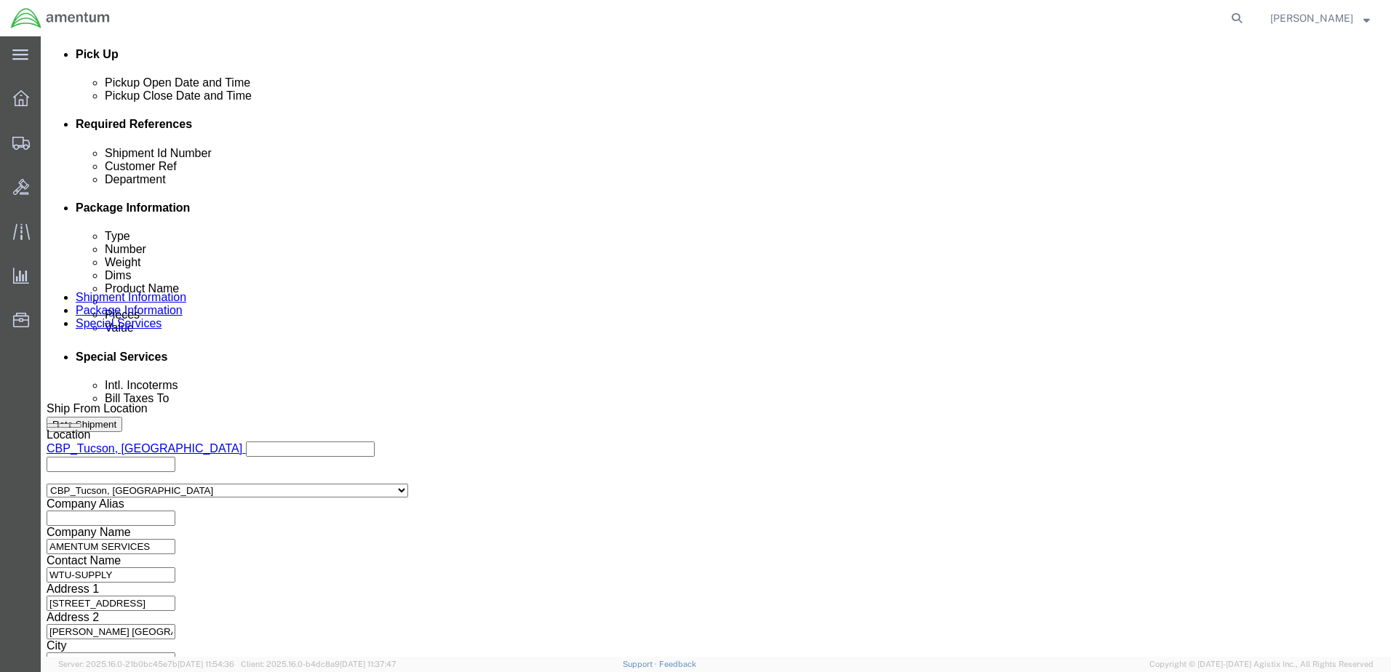
type input "6118.03.03.2219.EMI.0000"
click button "Continue"
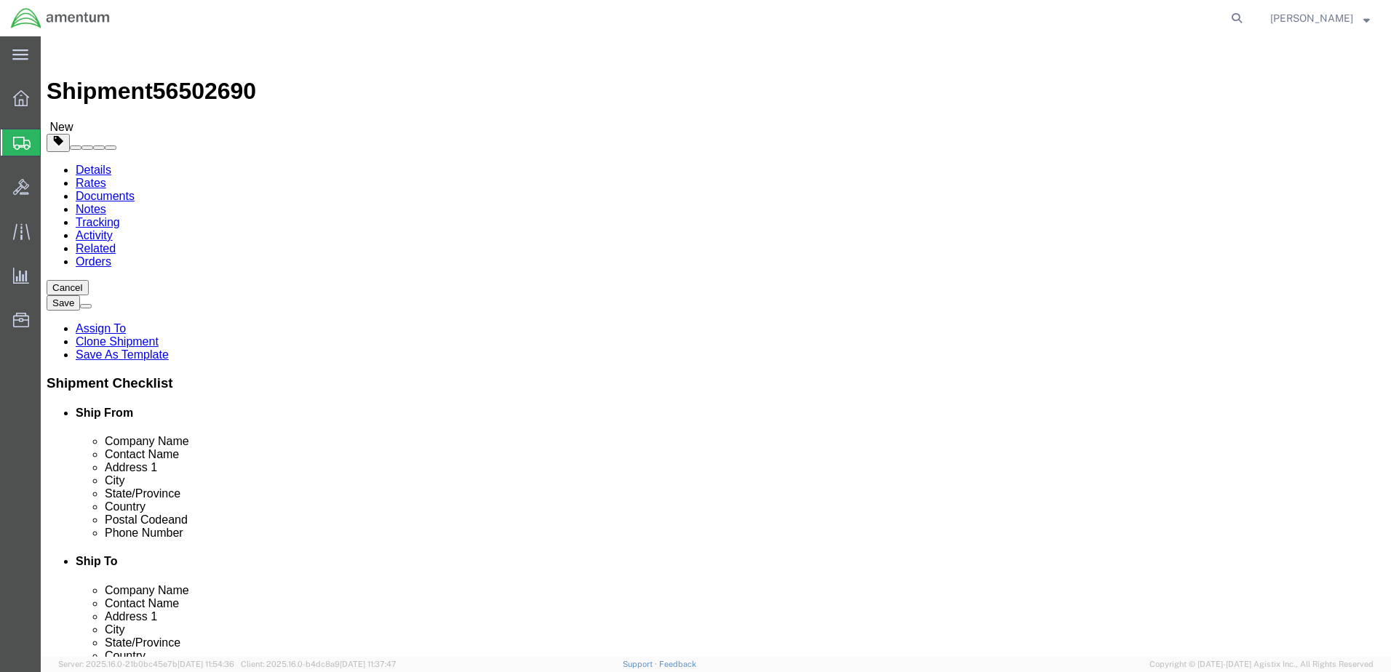
click div "Dimensions Length 12.00 x Width 12.00 x Height 12.00 Select cm ft in"
drag, startPoint x: 232, startPoint y: 311, endPoint x: 73, endPoint y: 312, distance: 159.3
click div "Dimensions Length 12.00 x Width 12.00 x Height 12.00 Select cm ft in"
type input "14"
type input "12"
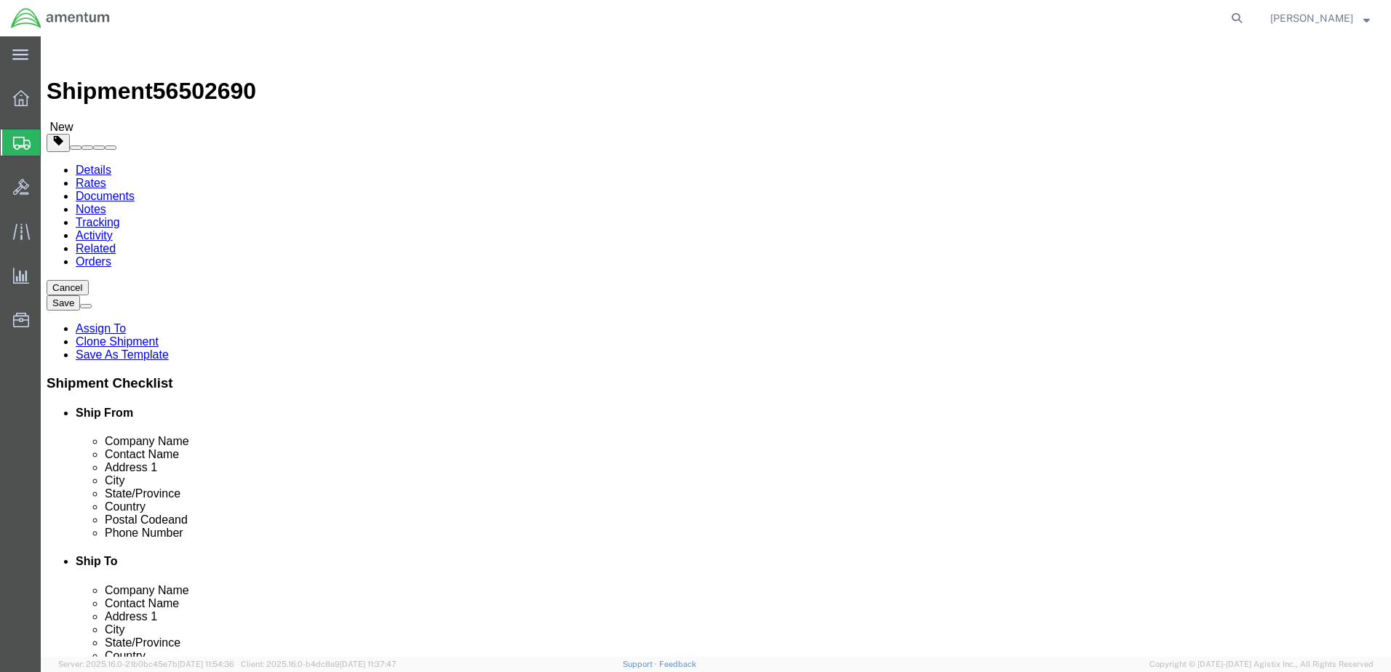
type input "7.0"
type input "3.0"
click dd "1.00 Each"
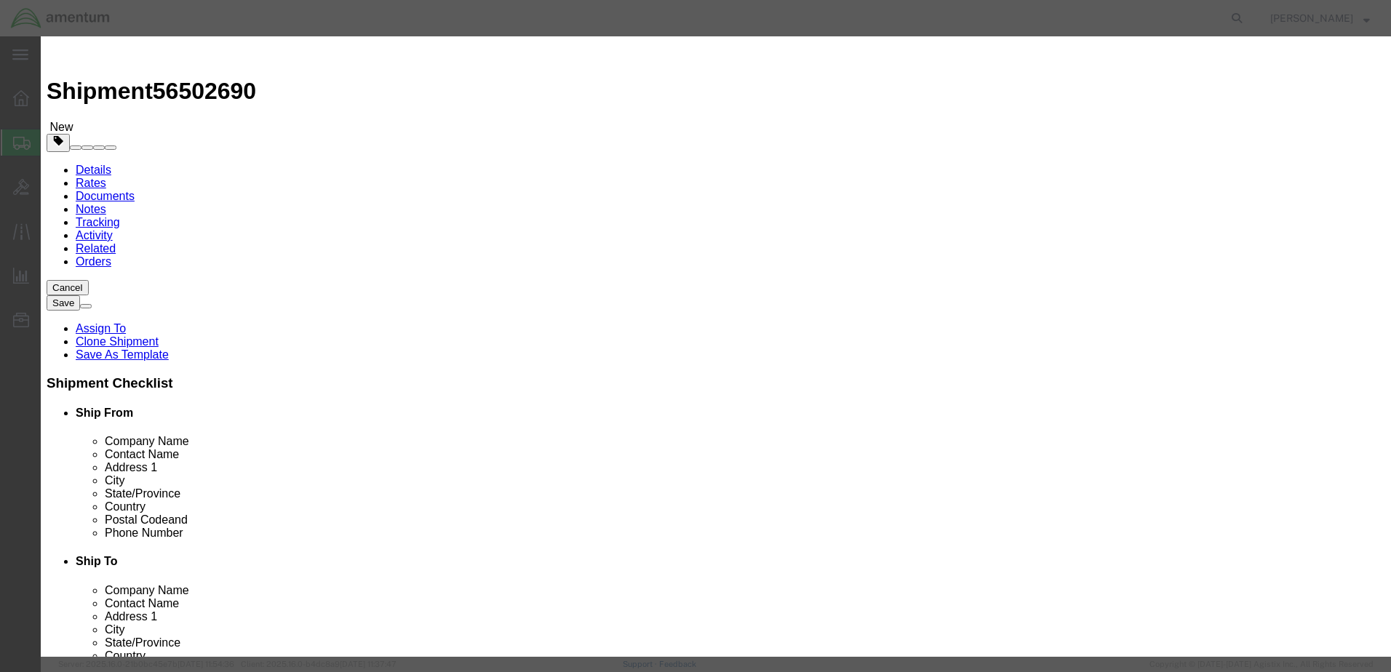
drag, startPoint x: 526, startPoint y: 110, endPoint x: 181, endPoint y: 129, distance: 345.3
click div "Edit content Commodity library Product Name aircraft part - widget Pieces 1.00 …"
paste input "HOSE #3/ FR [PERSON_NAME]"
type input "HOSE #3/ FR [PERSON_NAME]"
select select "USD"
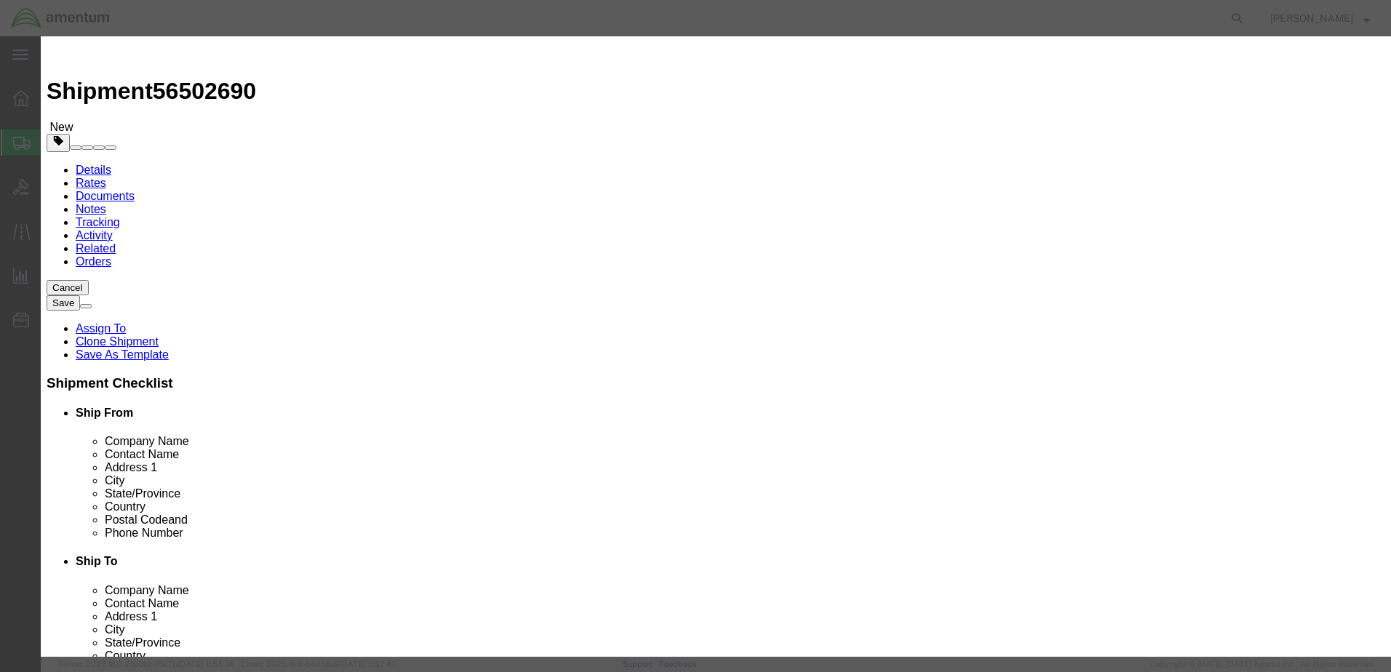
click select "Select 50 55 60 65 70 85 92.5 100 125 175 250 300 400"
select select "175"
click select "Select 50 55 60 65 70 85 92.5 100 125 175 250 300 400"
click button "Save & Close"
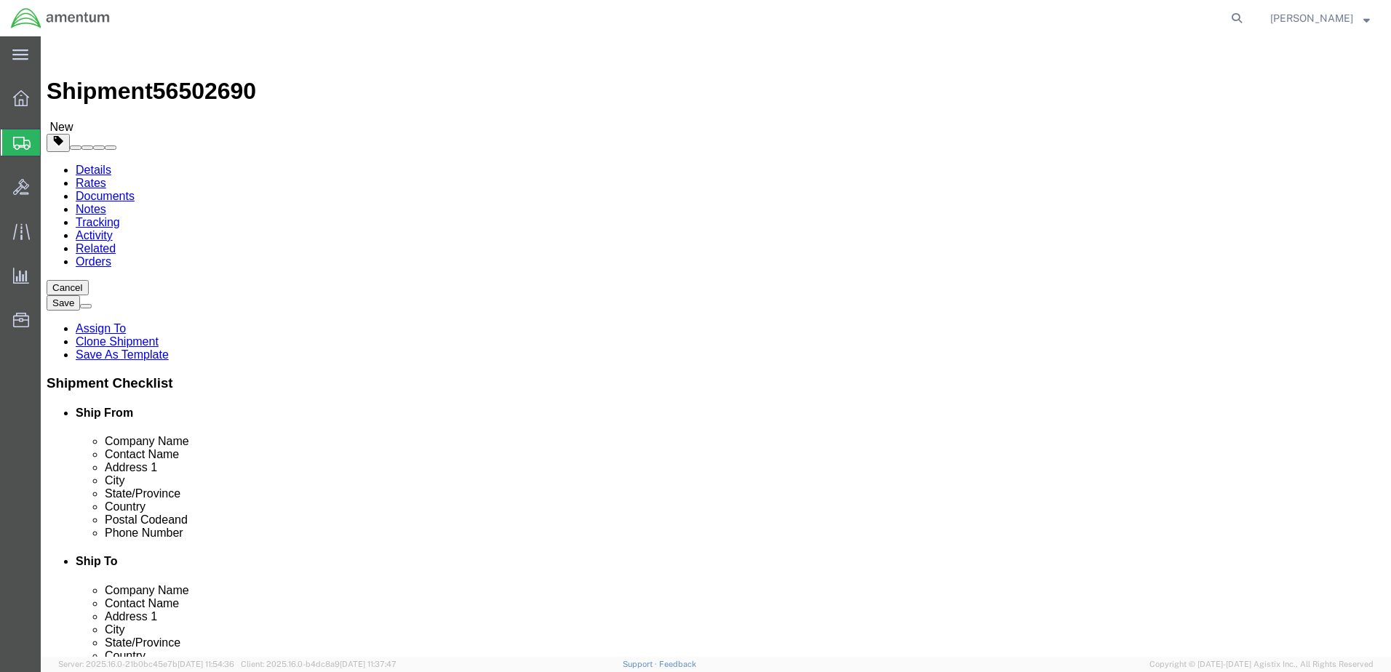
drag, startPoint x: 1020, startPoint y: 567, endPoint x: 1018, endPoint y: 559, distance: 8.5
click button "Continue"
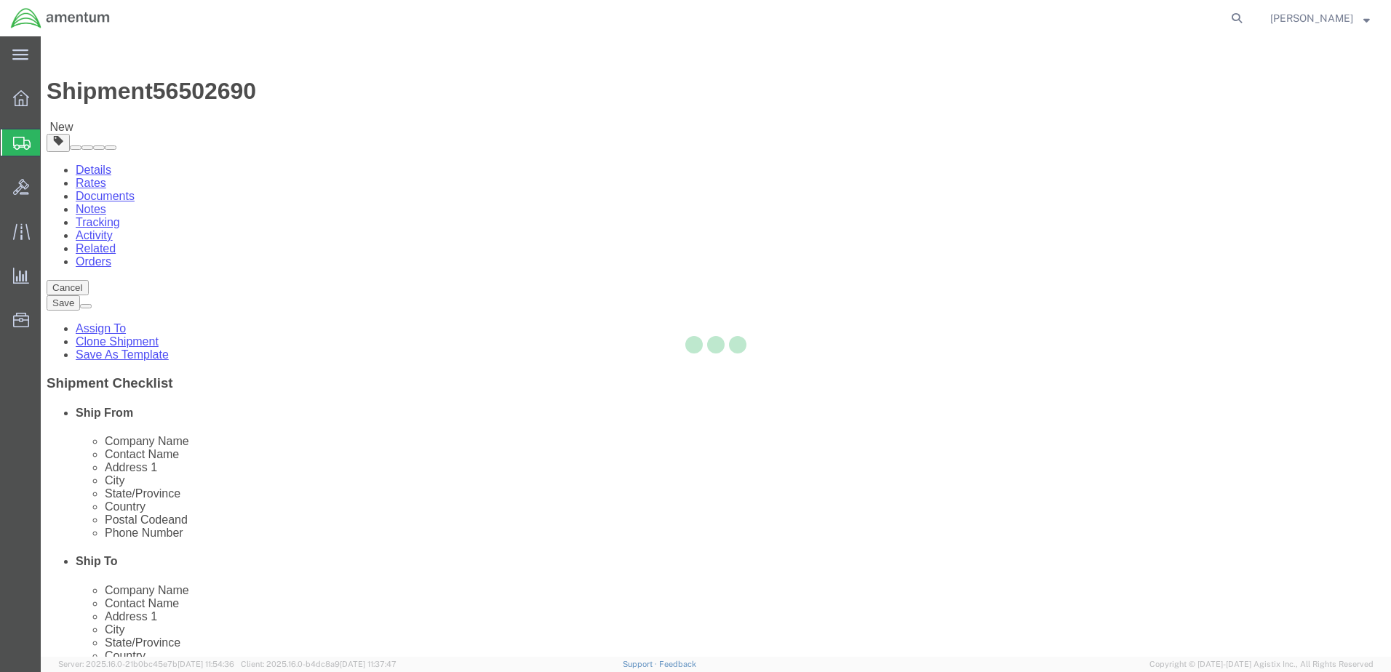
select select
select select "DEPARTMENT"
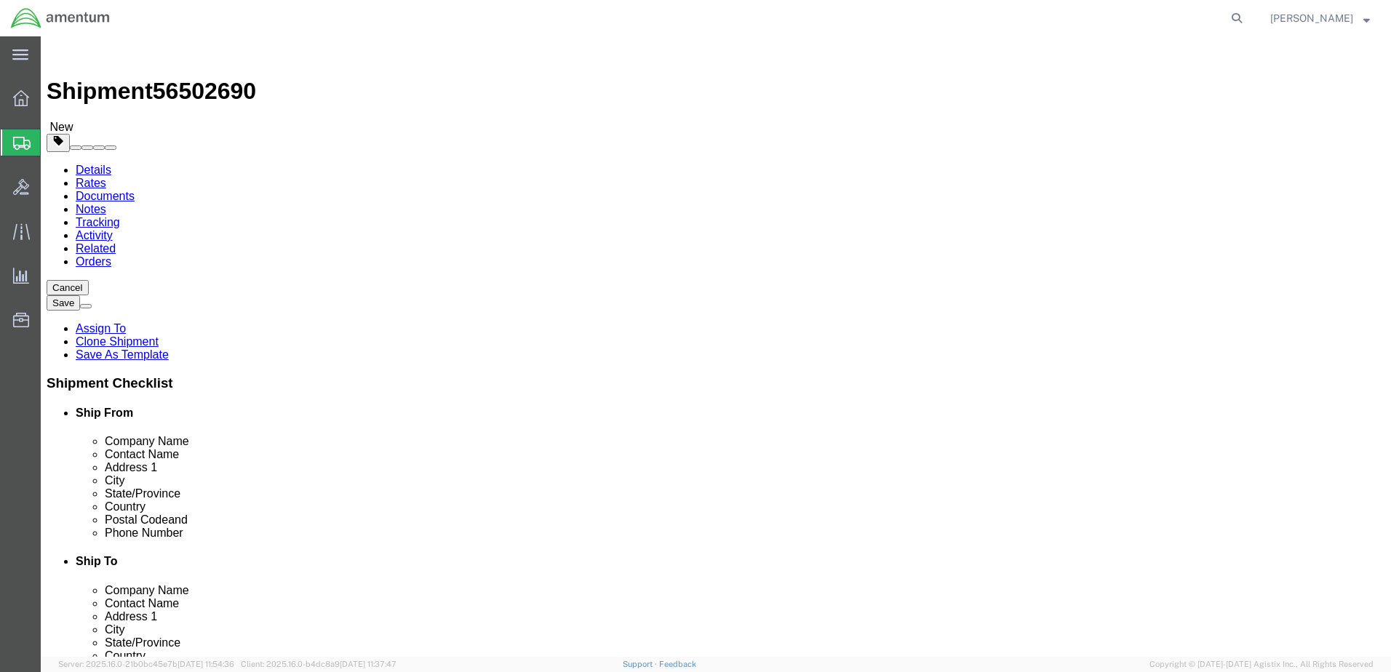
click button "Rate Shipment"
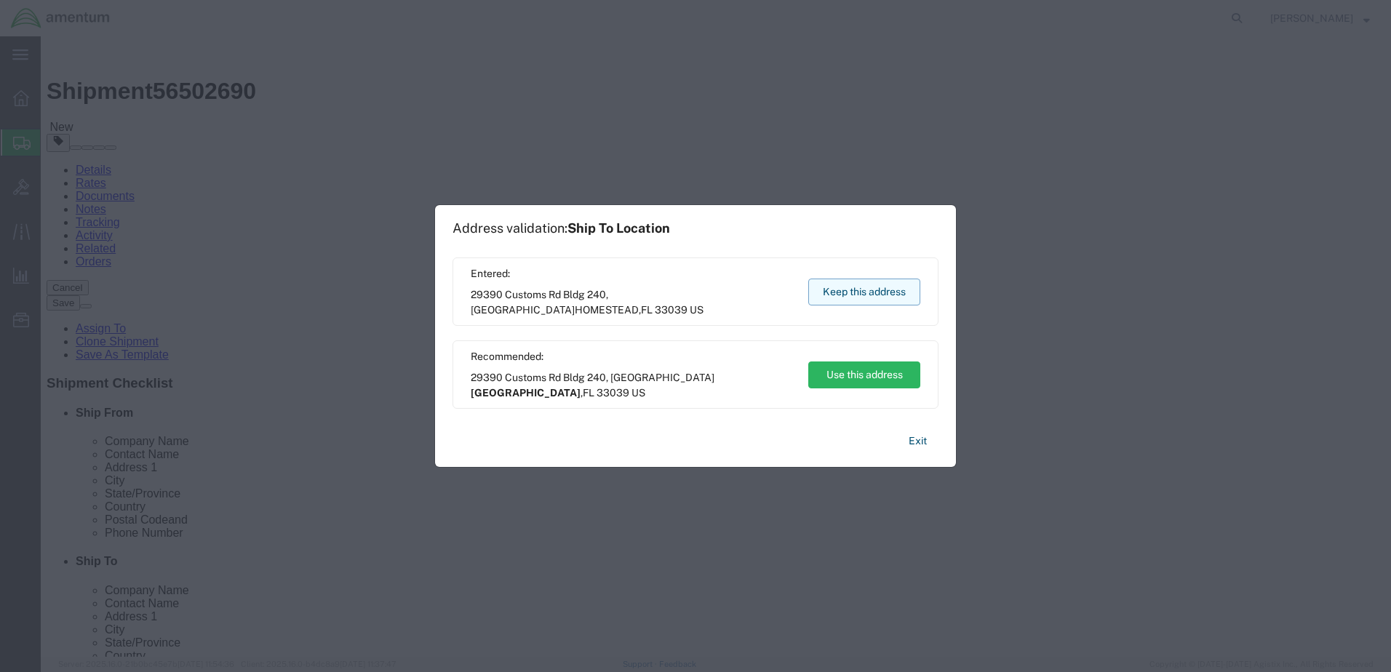
click at [852, 292] on button "Keep this address" at bounding box center [864, 292] width 112 height 27
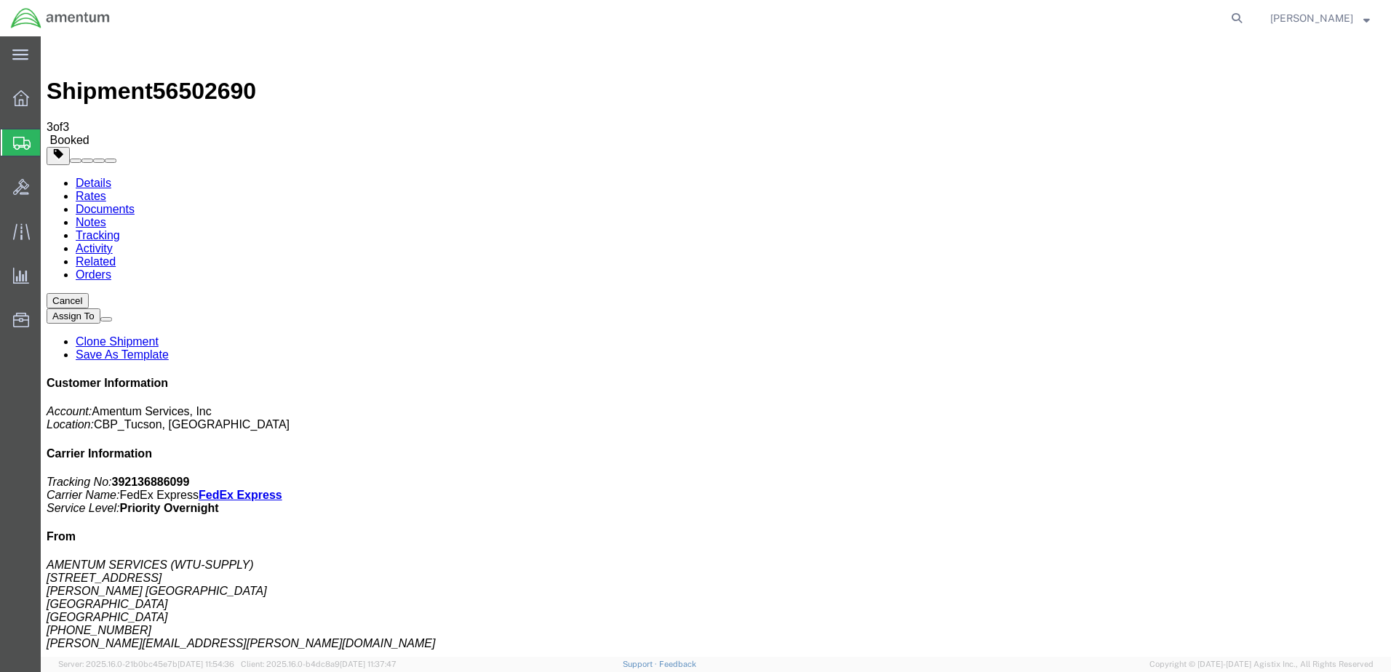
copy td "Tracking No.: 392136886099"
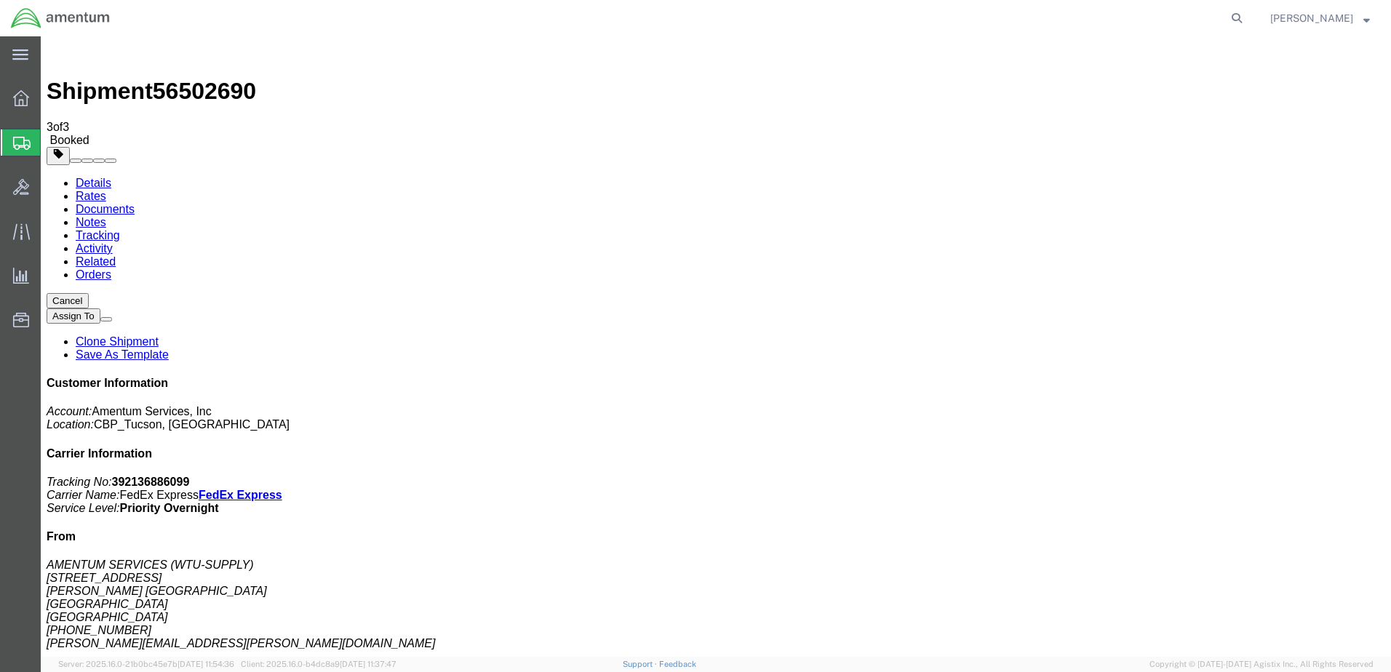
click at [0, 0] on span "Create from Template" at bounding box center [0, 0] width 0 height 0
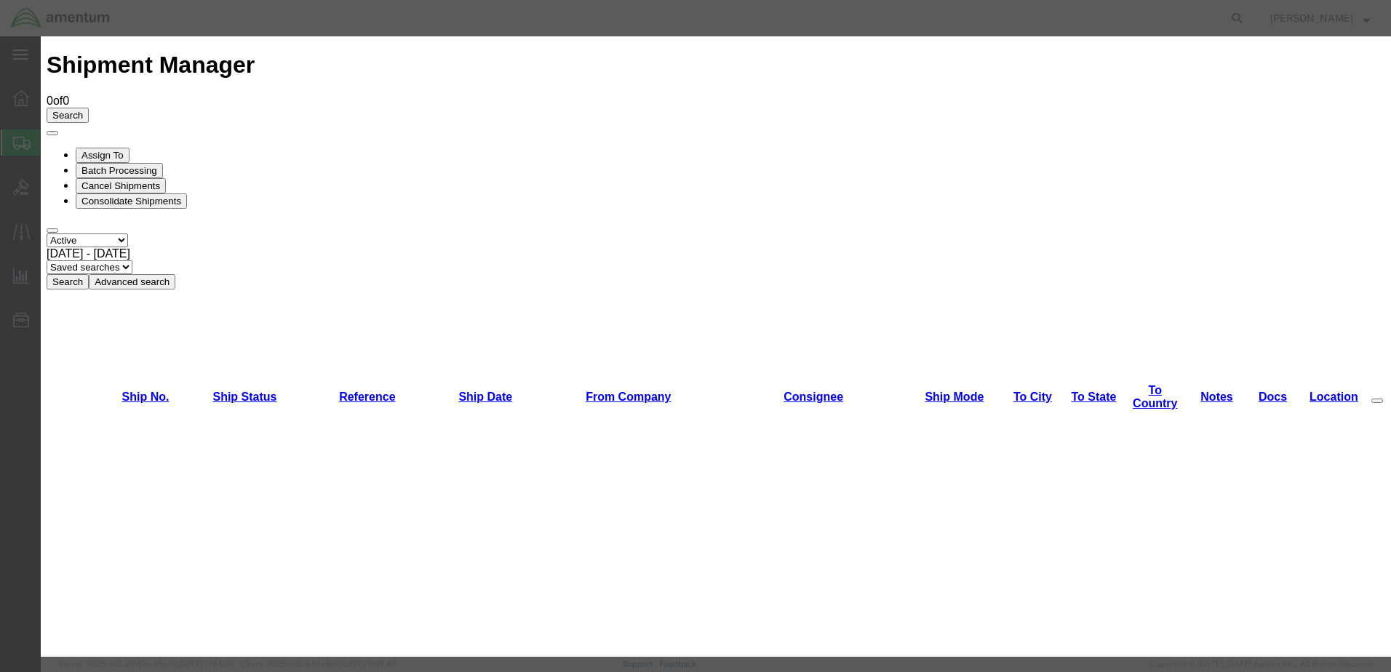
scroll to position [1637, 0]
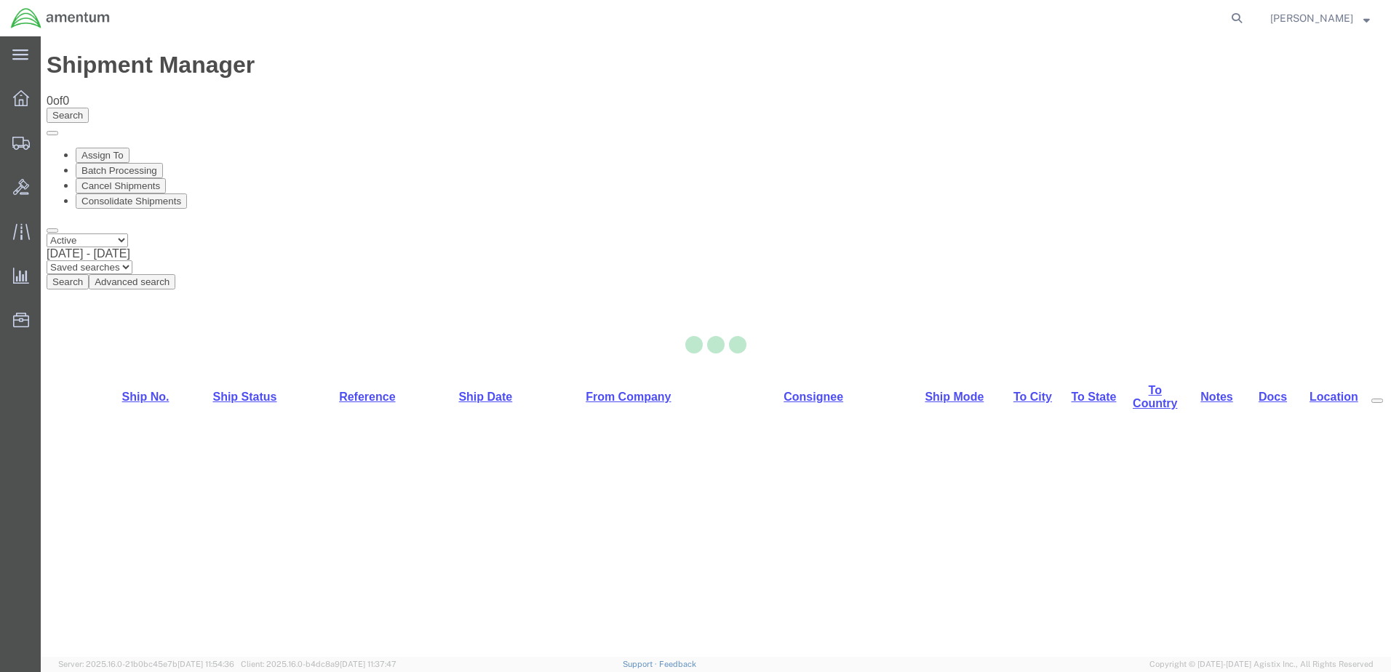
select select "49949"
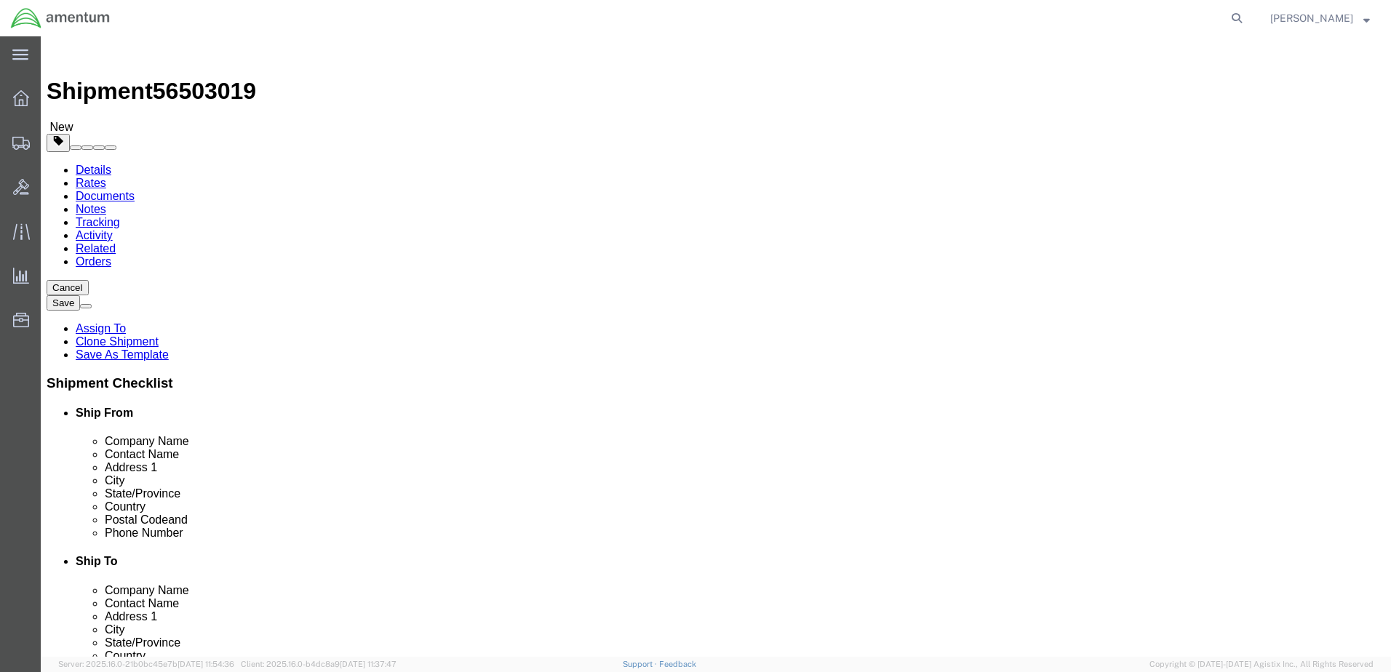
click input "NAC"
type input "N"
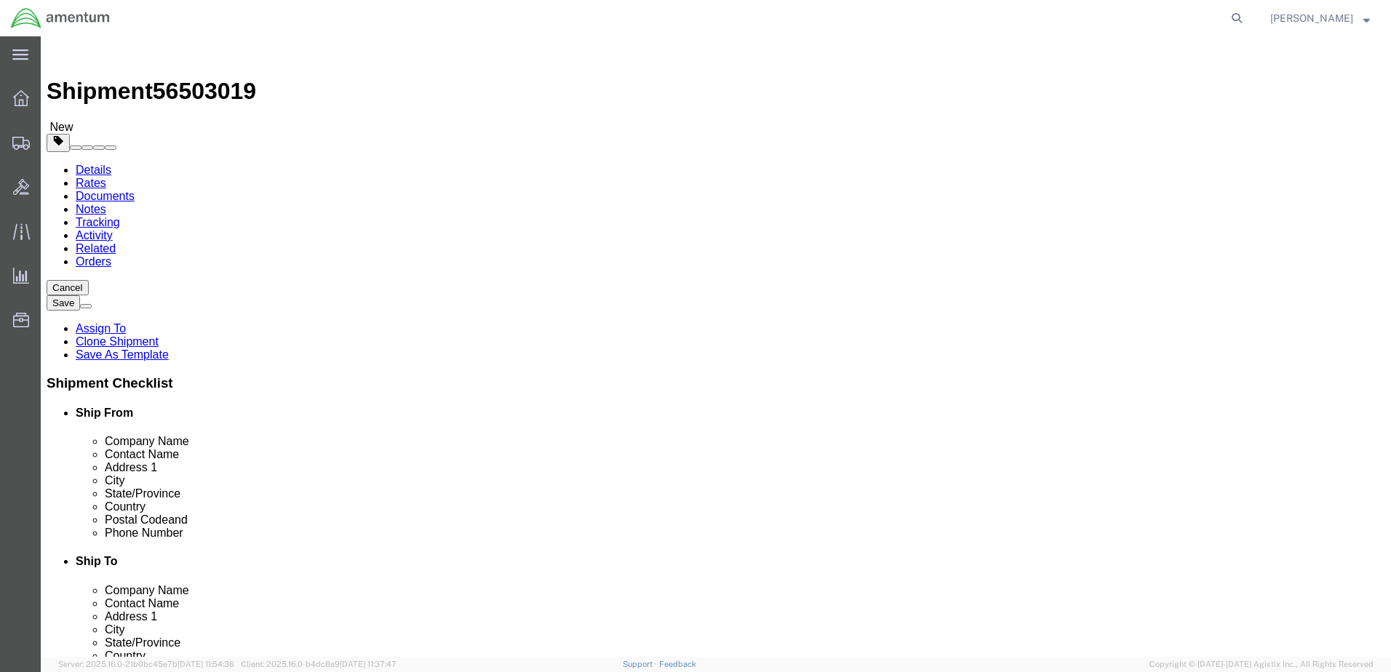
type input "OK"
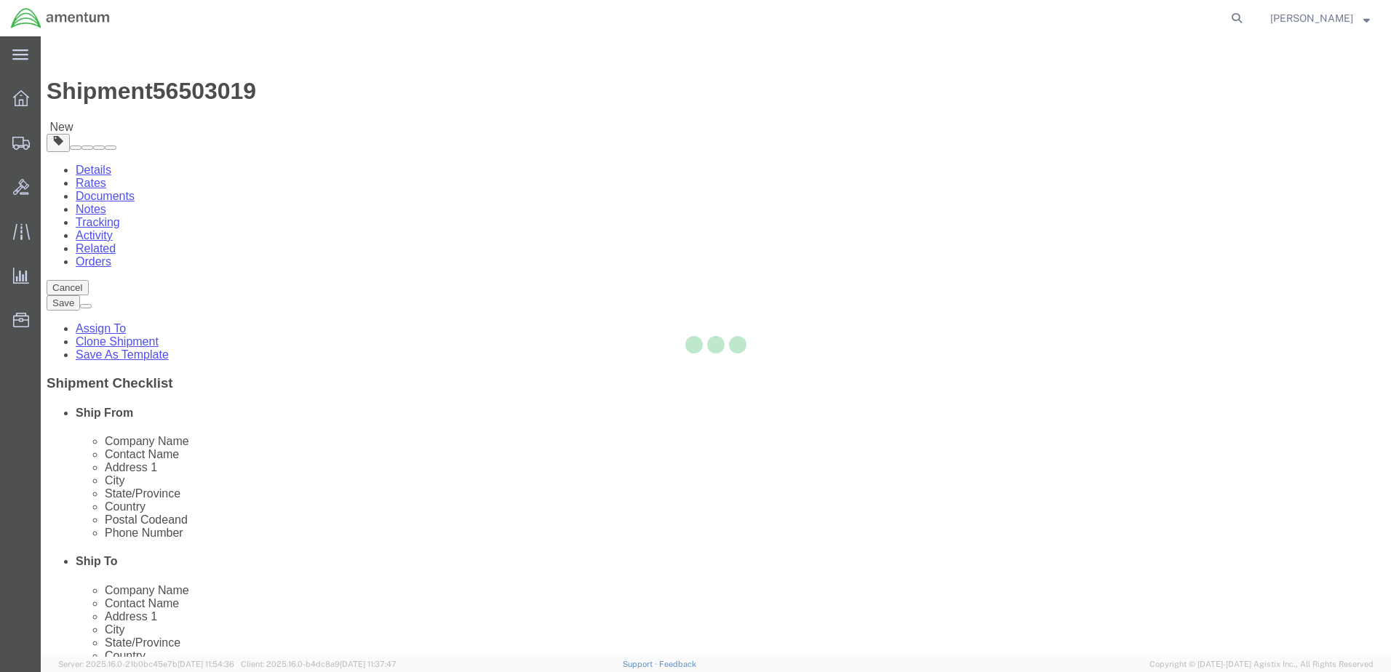
type input "73159-1109"
type input "[PHONE_NUMBER]"
type input "[PERSON_NAME][EMAIL_ADDRESS][PERSON_NAME][DOMAIN_NAME]"
checkbox input "true"
select select "OK"
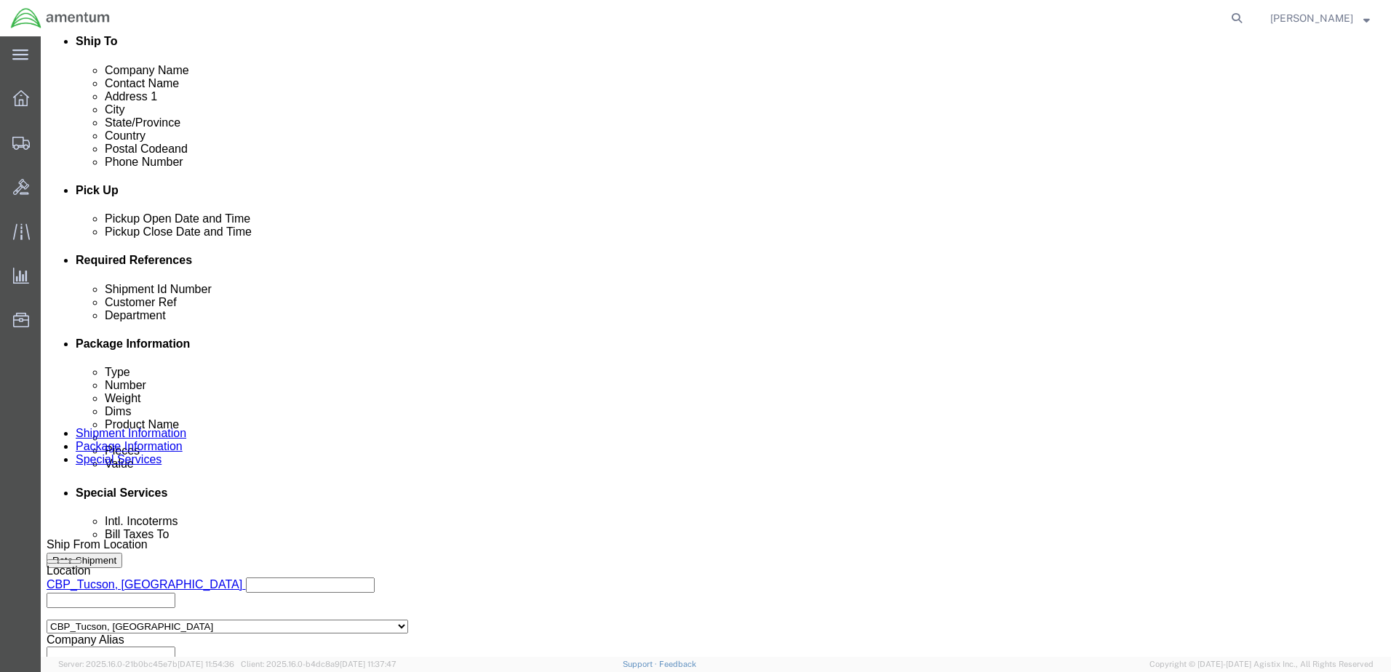
scroll to position [365, 0]
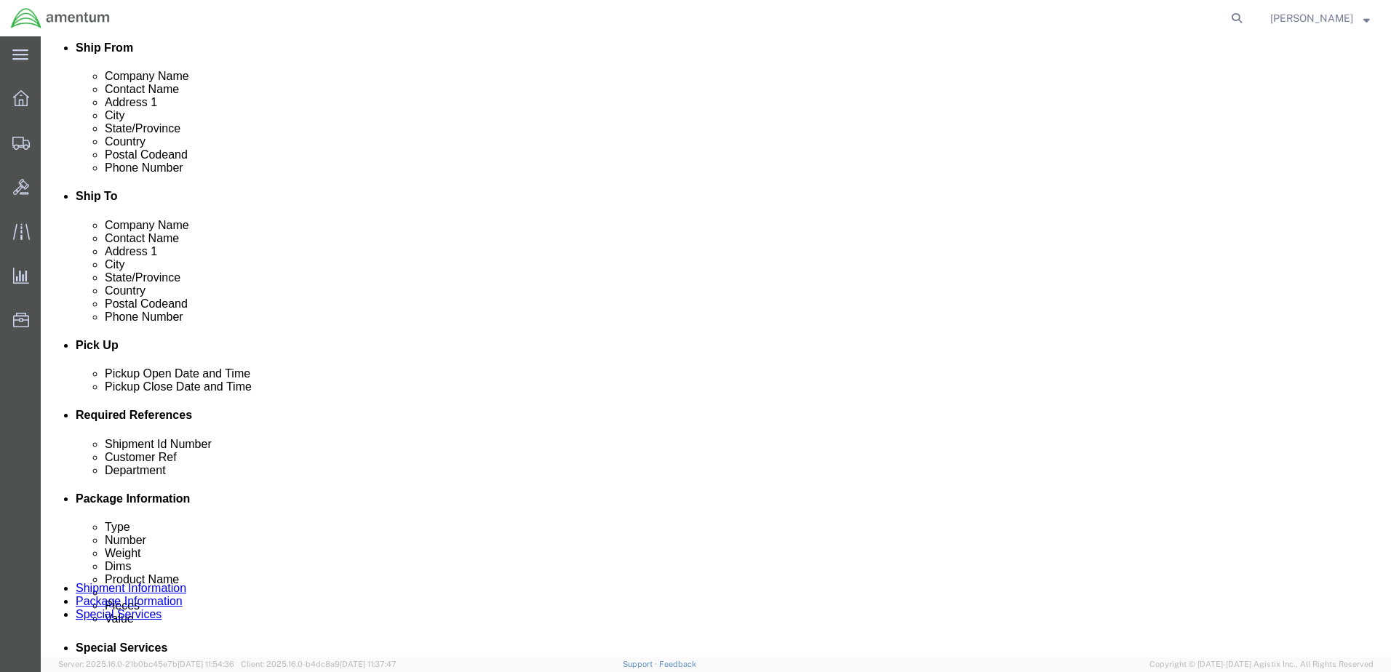
click div "[DATE] 3:11 PM"
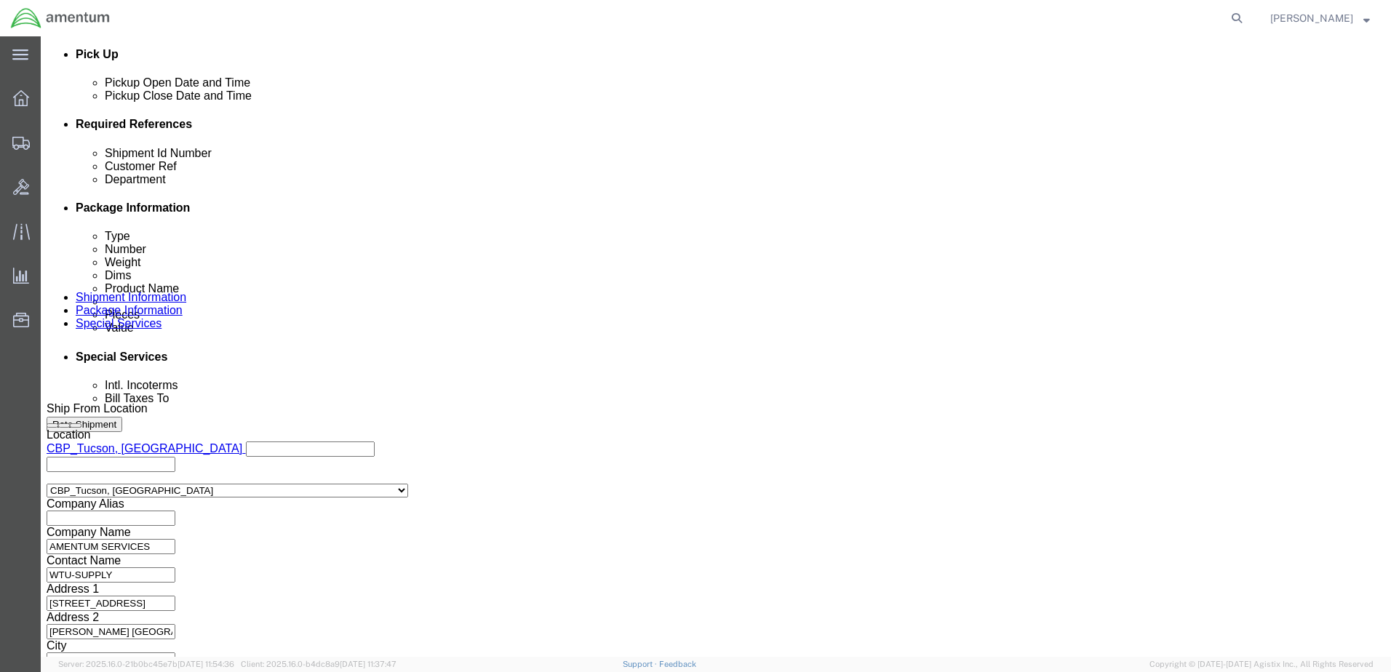
type input "4:11 PM"
click button "Apply"
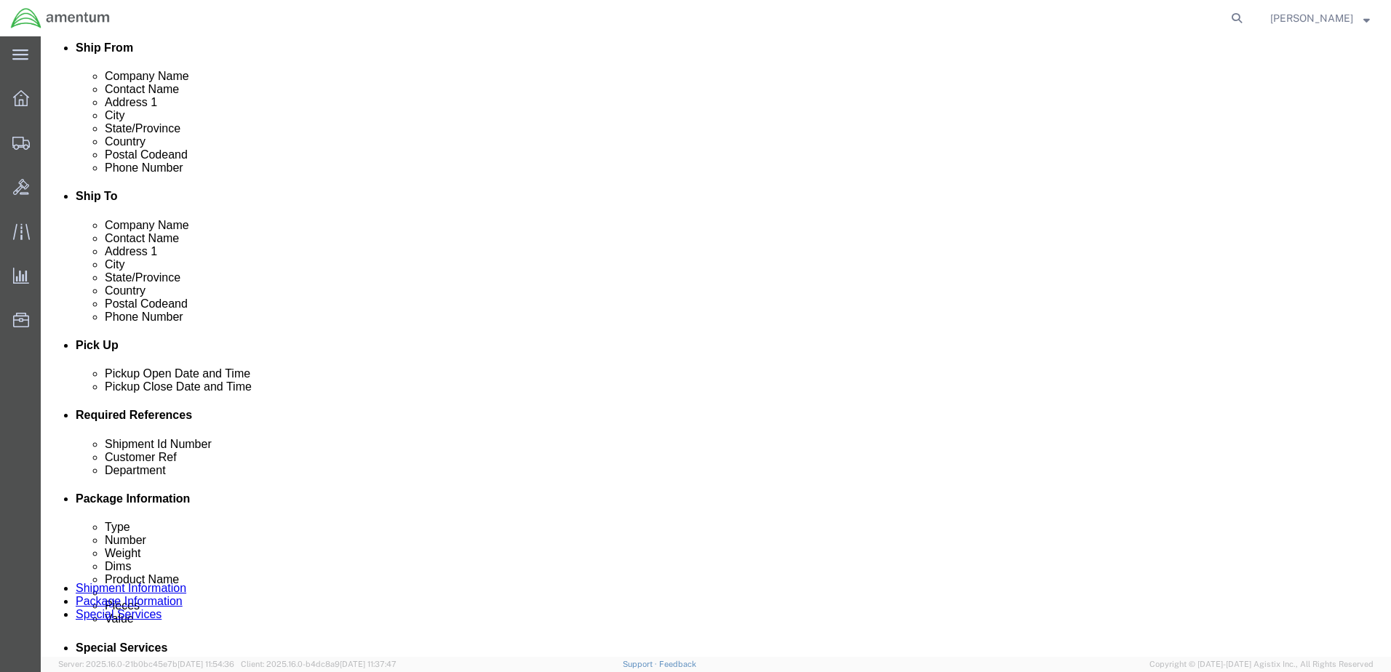
click div
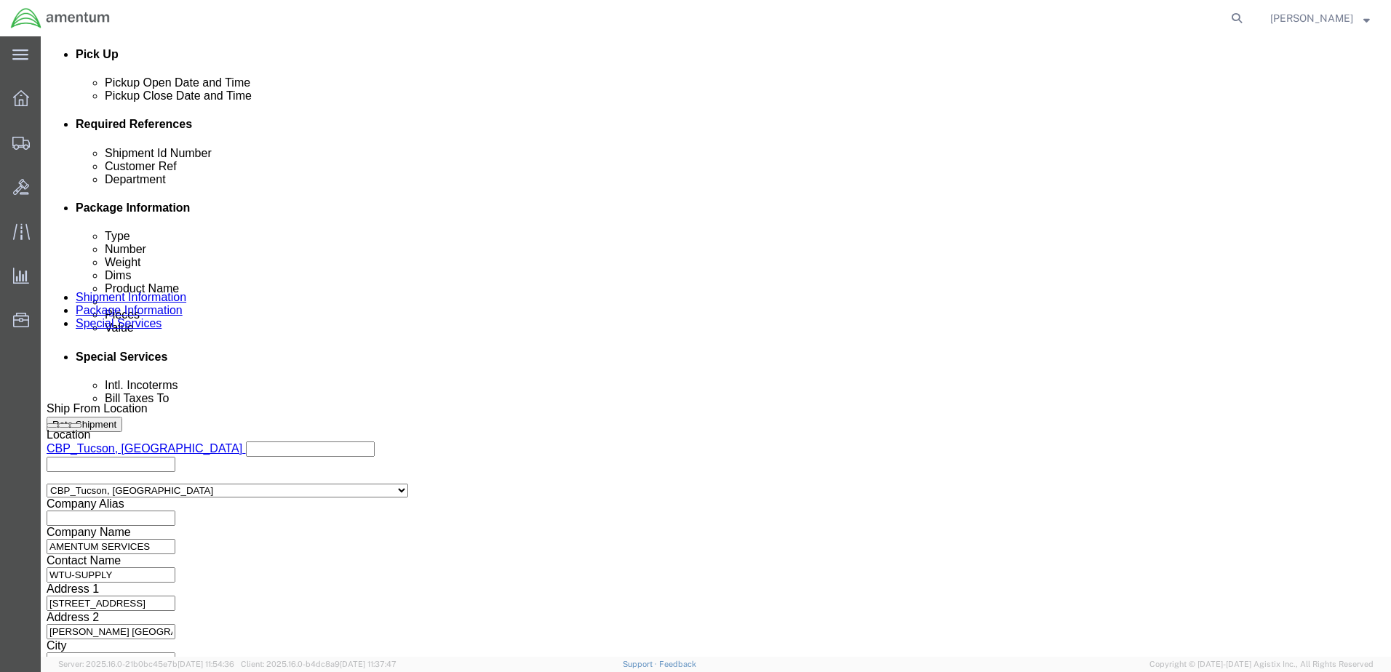
click button "Apply"
drag, startPoint x: 238, startPoint y: 234, endPoint x: 148, endPoint y: 228, distance: 90.4
click div "Shipment Id Number you decide"
click input "US: 324551 / CONNECTOR REPAIR KT"
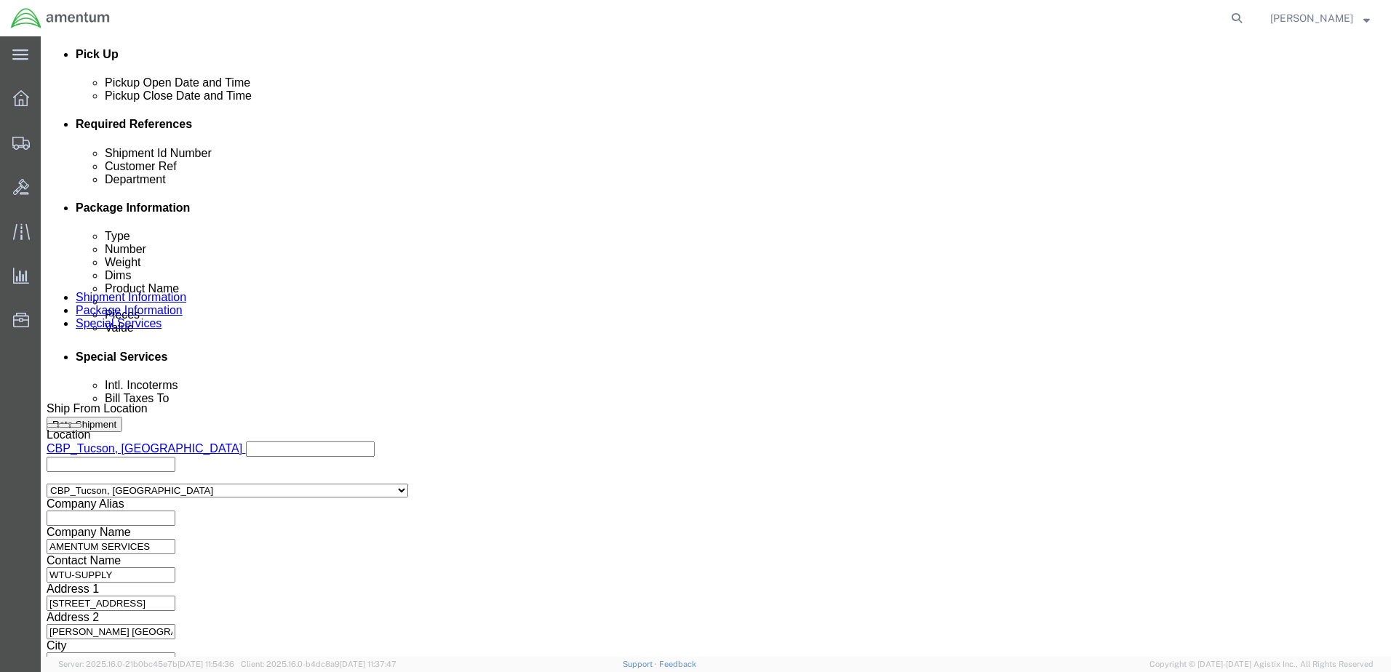
click input "US: 324551 / CONNECTOR REPAIR KT"
type input "US: 324551 / CONNECTOR REPAIR KT"
click input "text"
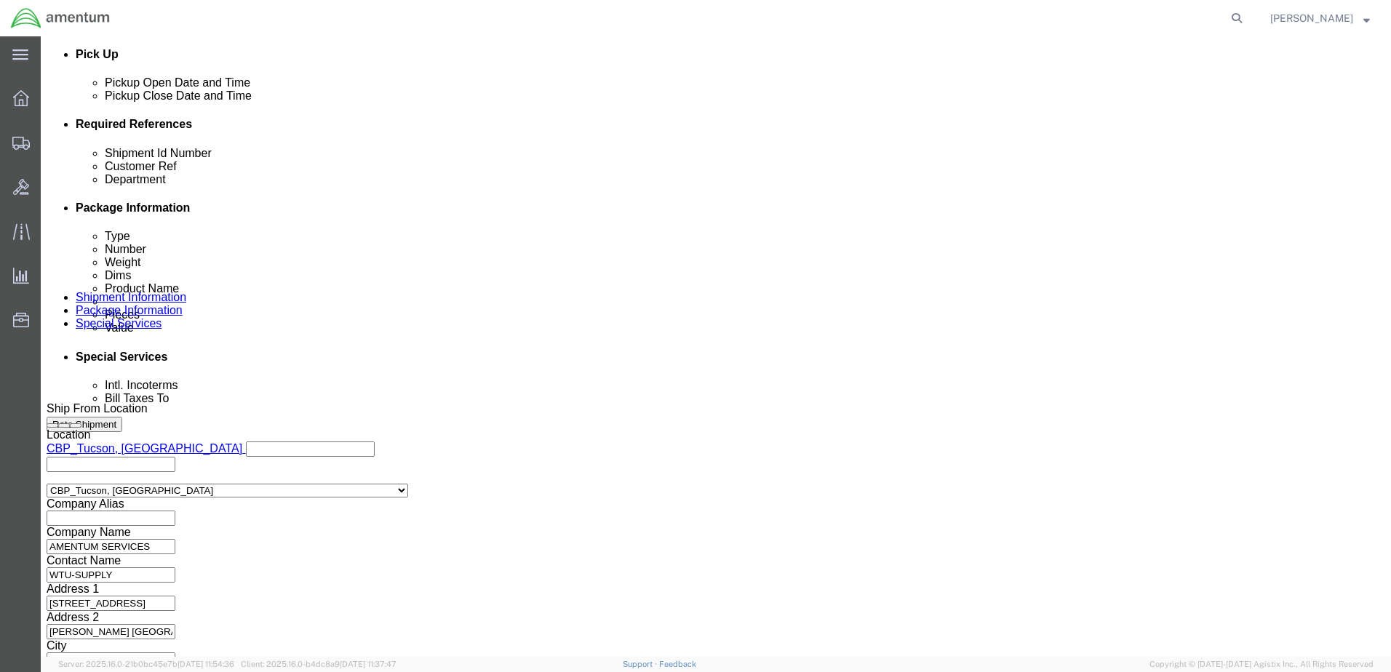
paste input "US: 324551 / CONNECTOR REPAIR KT"
type input "US: 324551 / CONNECTOR REPAIR KT"
click input "6118.03.03.2219.xxx.xxxx"
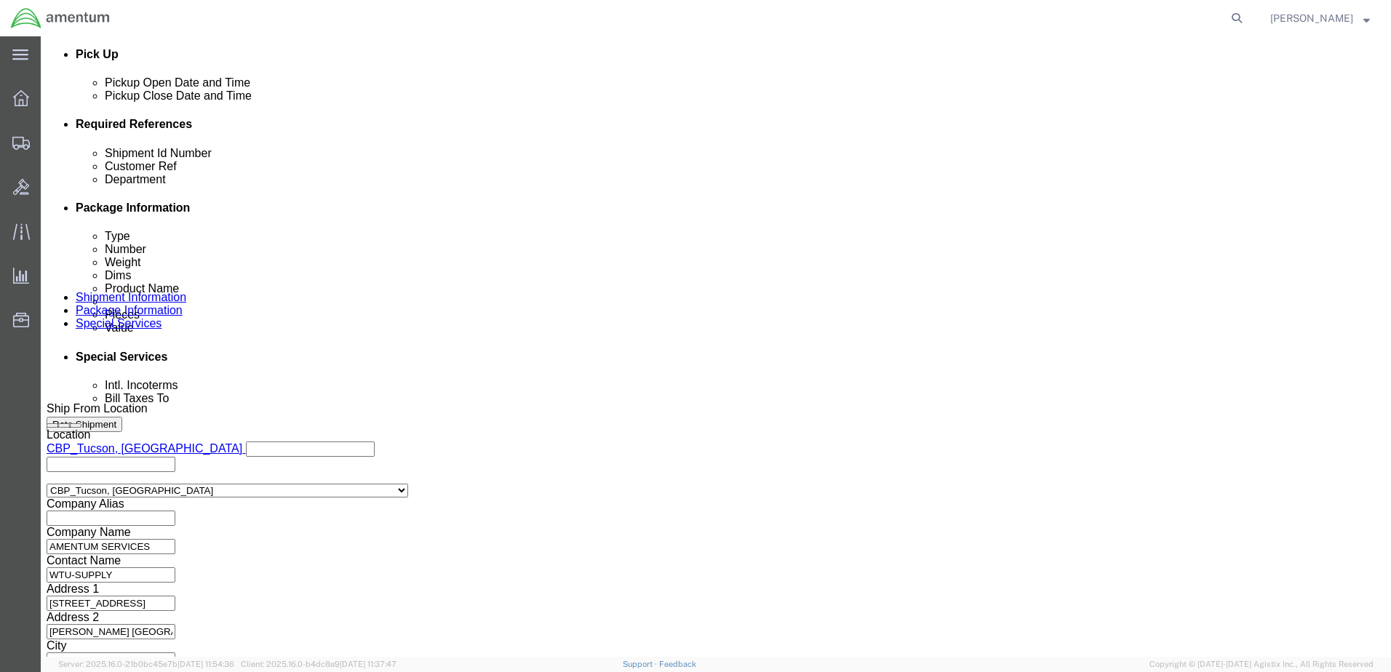
type input "6118.03.03.2219.OKC.0000"
click button "Continue"
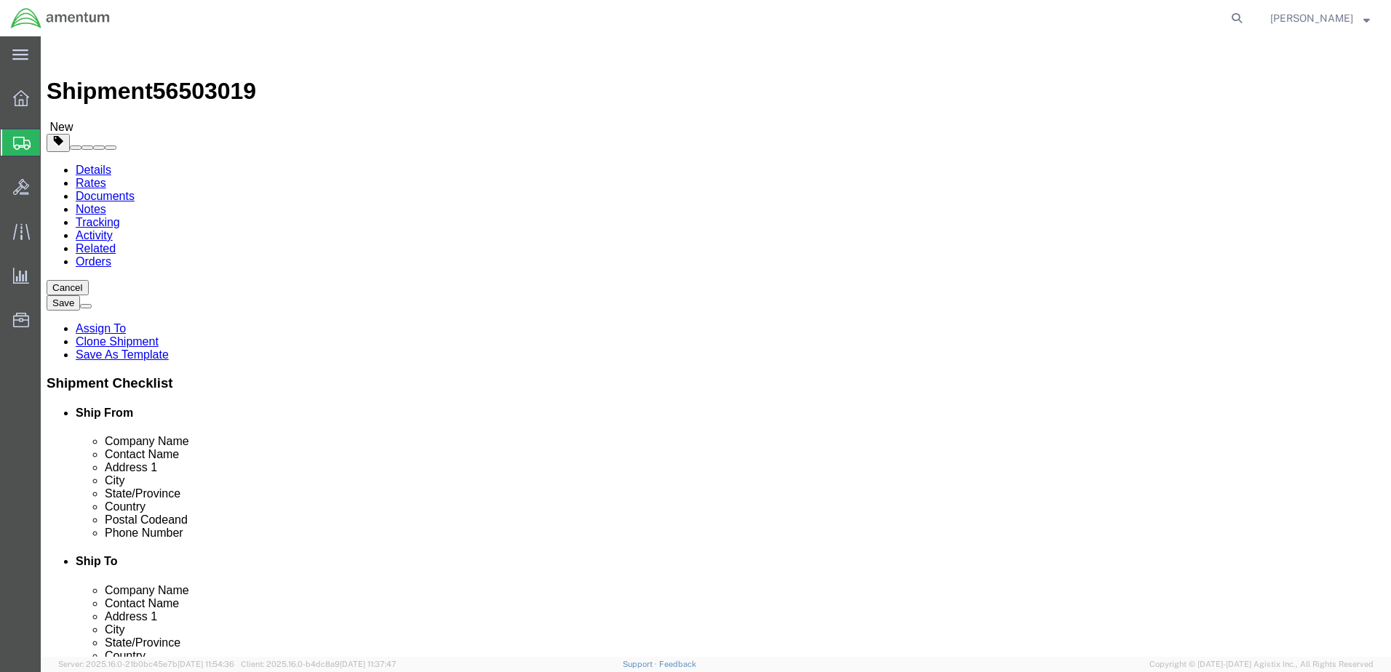
drag, startPoint x: 238, startPoint y: 308, endPoint x: 129, endPoint y: 294, distance: 109.3
click div "Package Type Select BCK Boxes Bale(s) Basket(s) Bolt(s) Bottle(s) Buckets Bulk …"
type input "11"
type input "13"
type input "2.0"
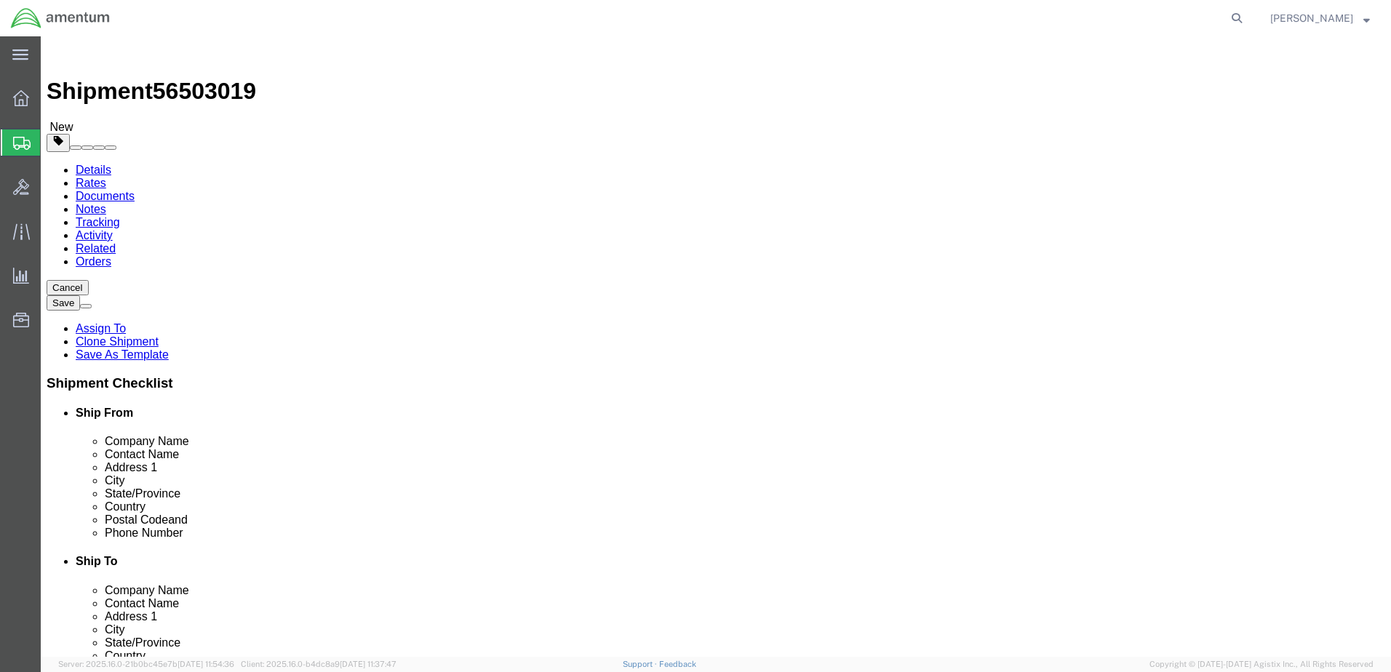
drag, startPoint x: 236, startPoint y: 339, endPoint x: -33, endPoint y: 329, distance: 269.3
click html "Shipment 56503019 New Details Rates Documents Notes Tracking Activity Related O…"
type input "1.00"
click dd "1.00 Each"
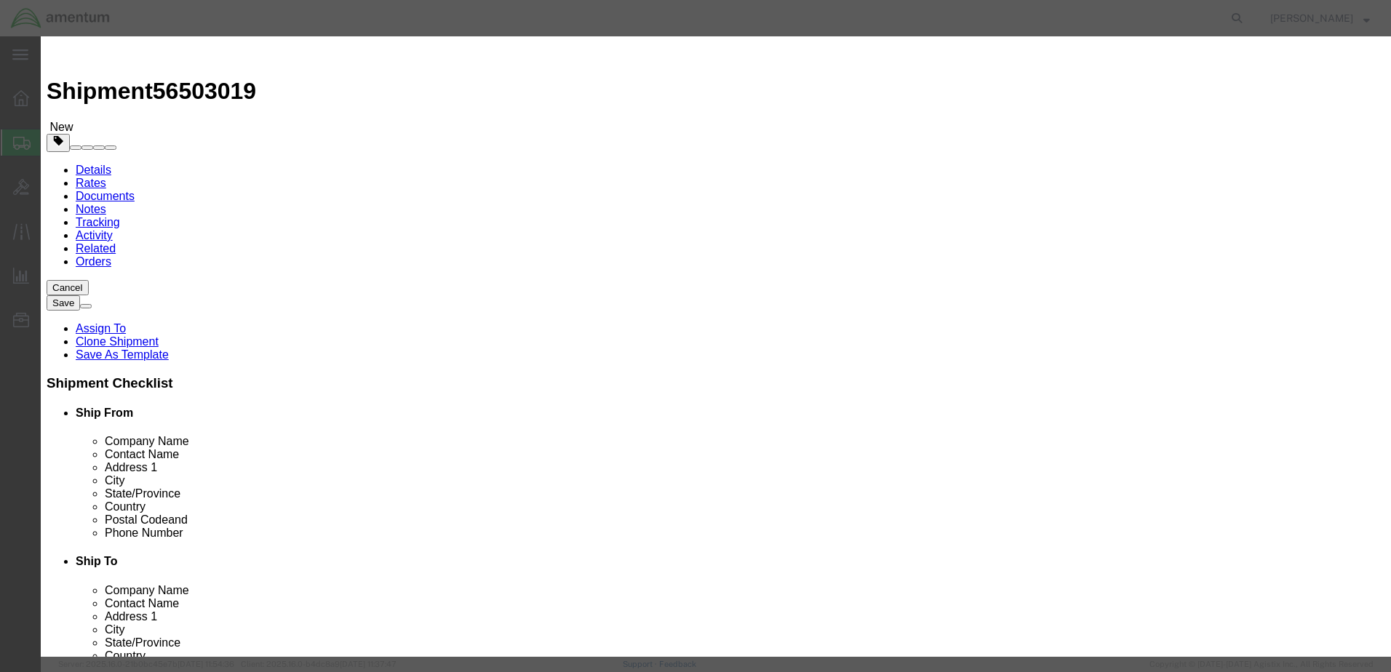
drag, startPoint x: 580, startPoint y: 108, endPoint x: 245, endPoint y: 105, distance: 334.6
click div "Edit content Commodity library Product Name aircraft part - widget Pieces 1.00 …"
paste input "US: 324551 / CONNECTOR REPAIR KT"
type input "US: 324551 / CONNECTOR REPAIR KT"
type input "180.00"
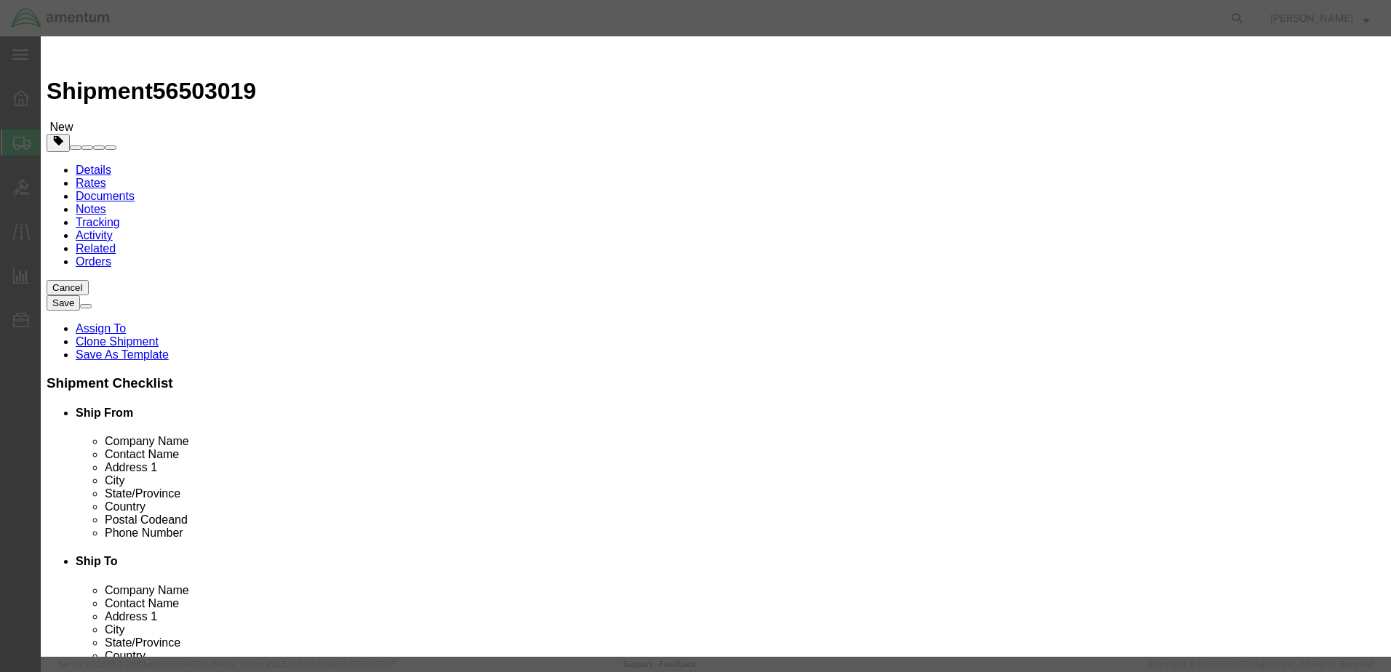
click select "Select 50 55 60 65 70 85 92.5 100 125 175 250 300 400"
select select "125"
click select "Select 50 55 60 65 70 85 92.5 100 125 175 250 300 400"
click button "Save & Close"
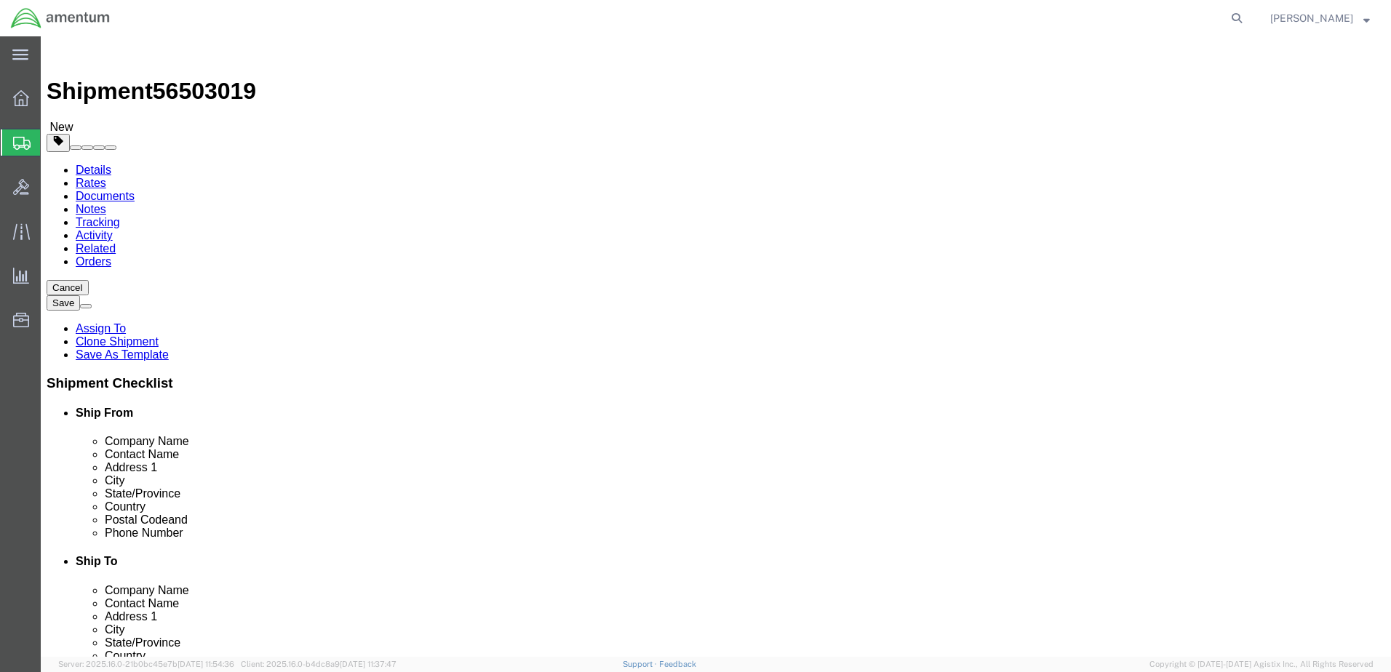
click button "Continue"
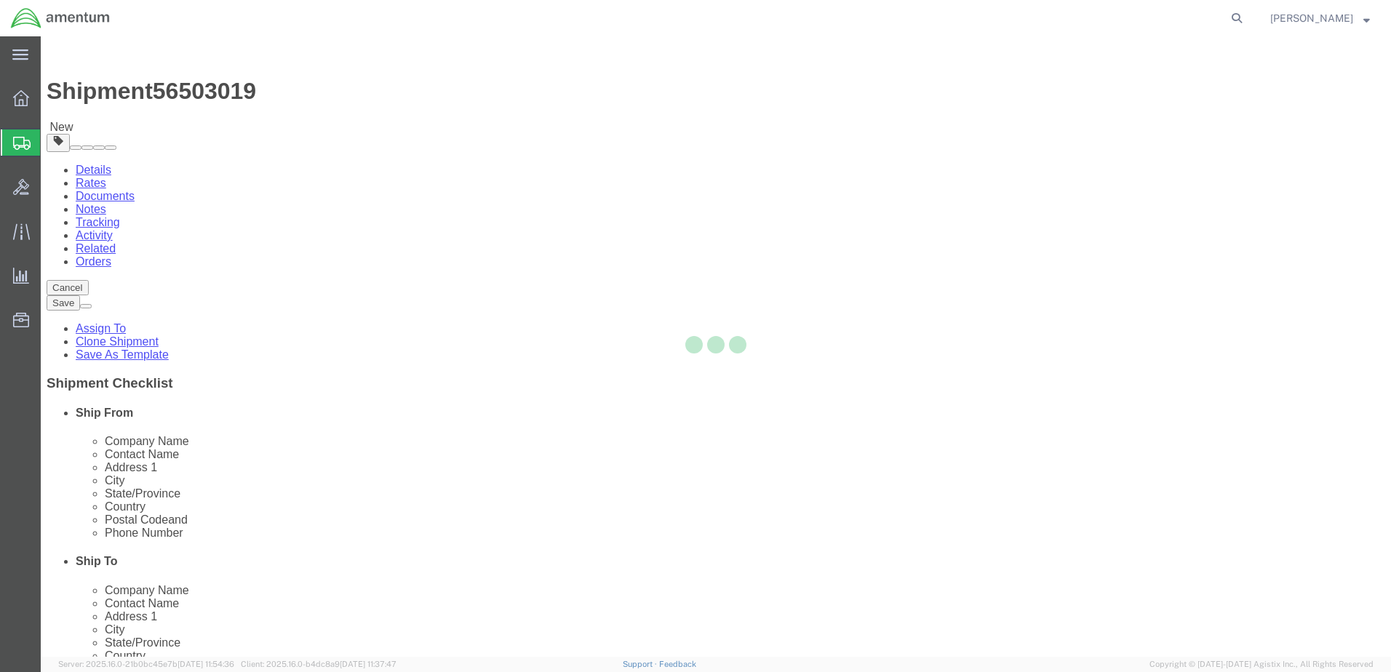
select select
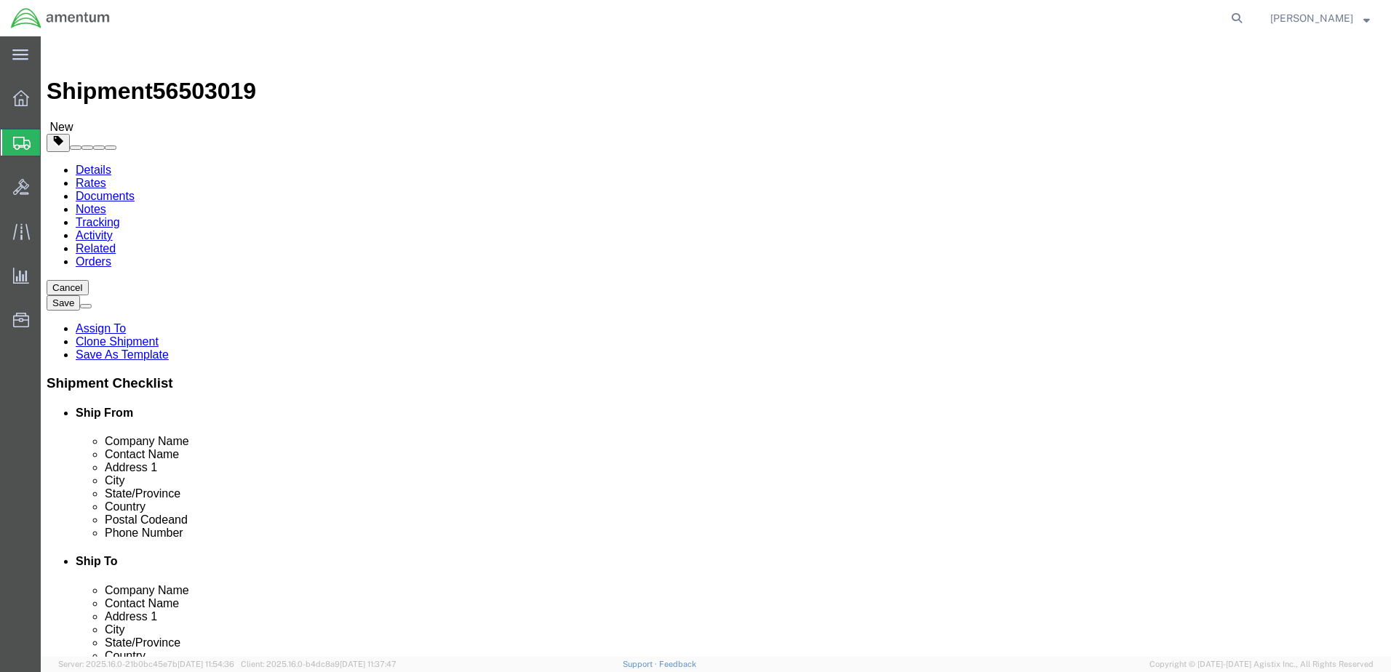
select select "DEPARTMENT"
click button "Rate Shipment"
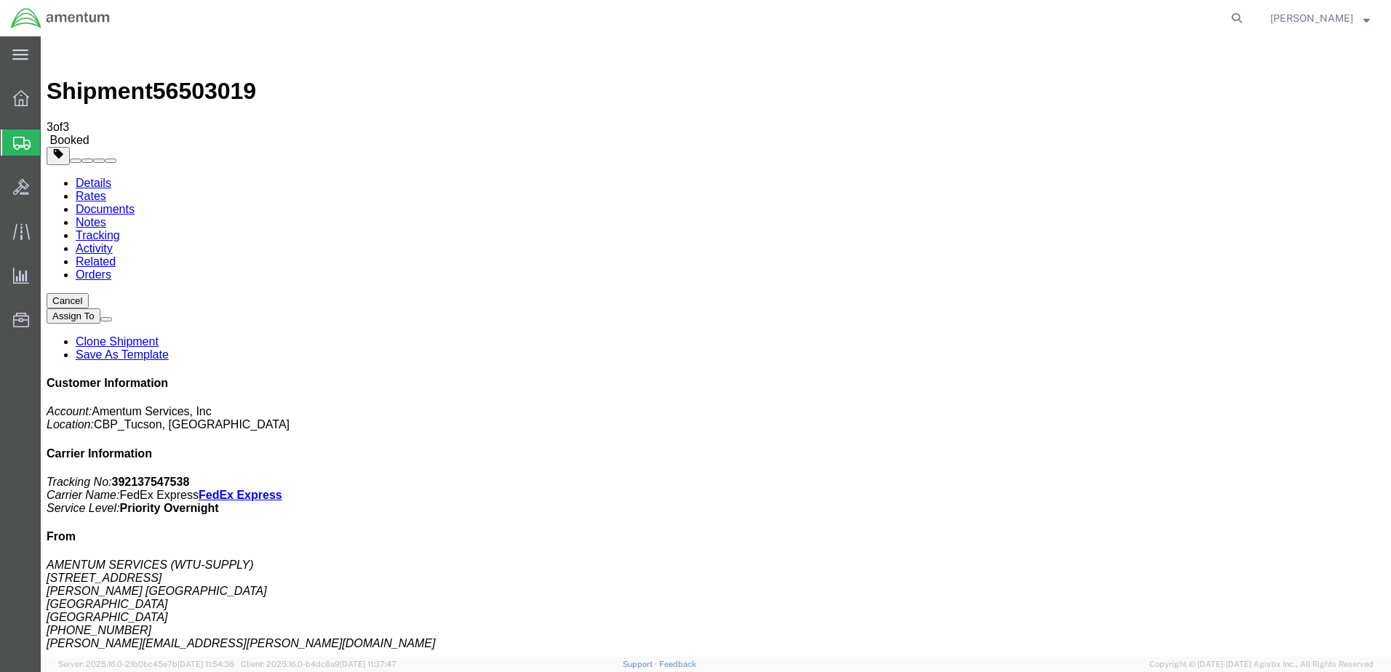
copy td "Tracking No.: 392137547538"
